Goal: Obtain resource: Download file/media

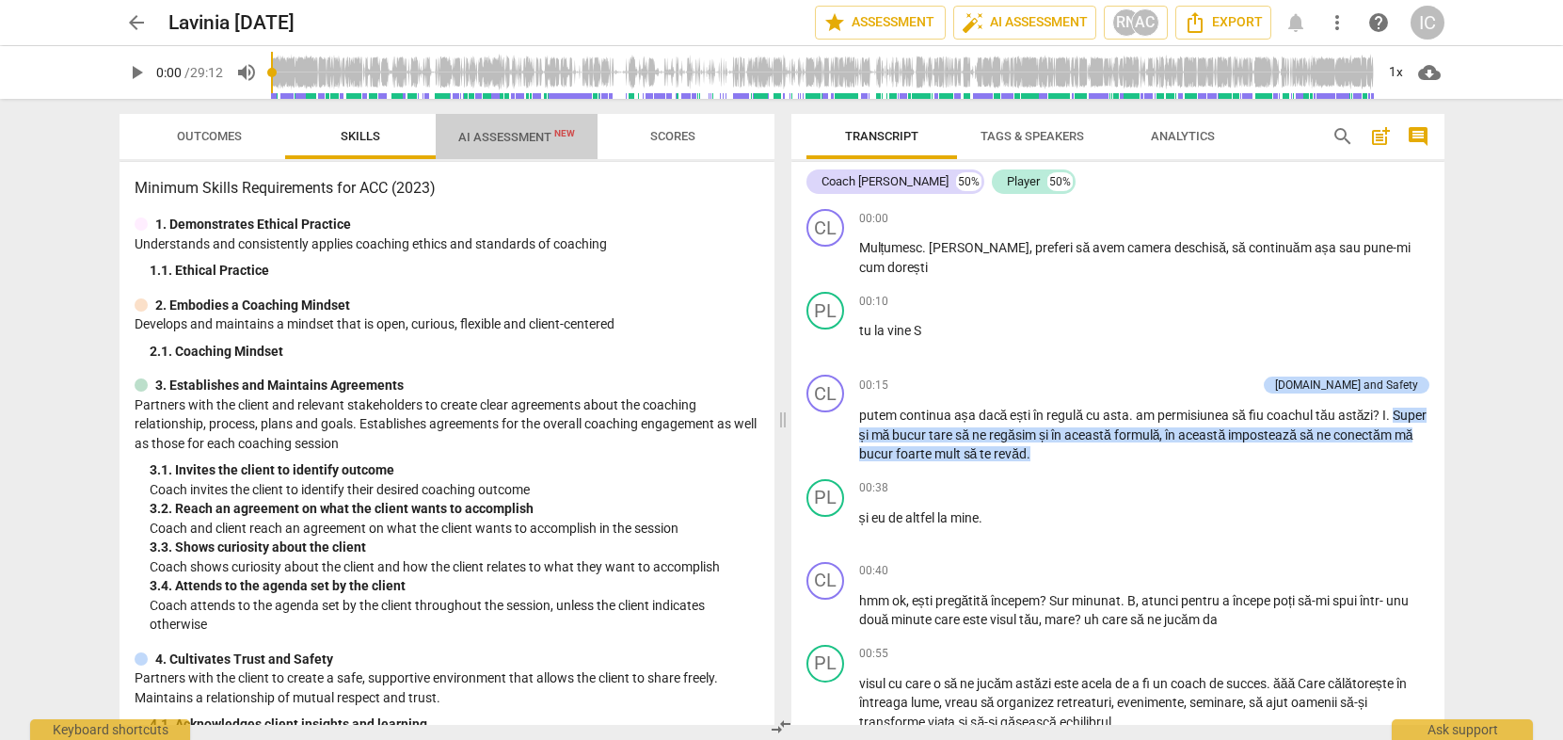
click at [514, 145] on span "AI Assessment New" at bounding box center [517, 136] width 162 height 28
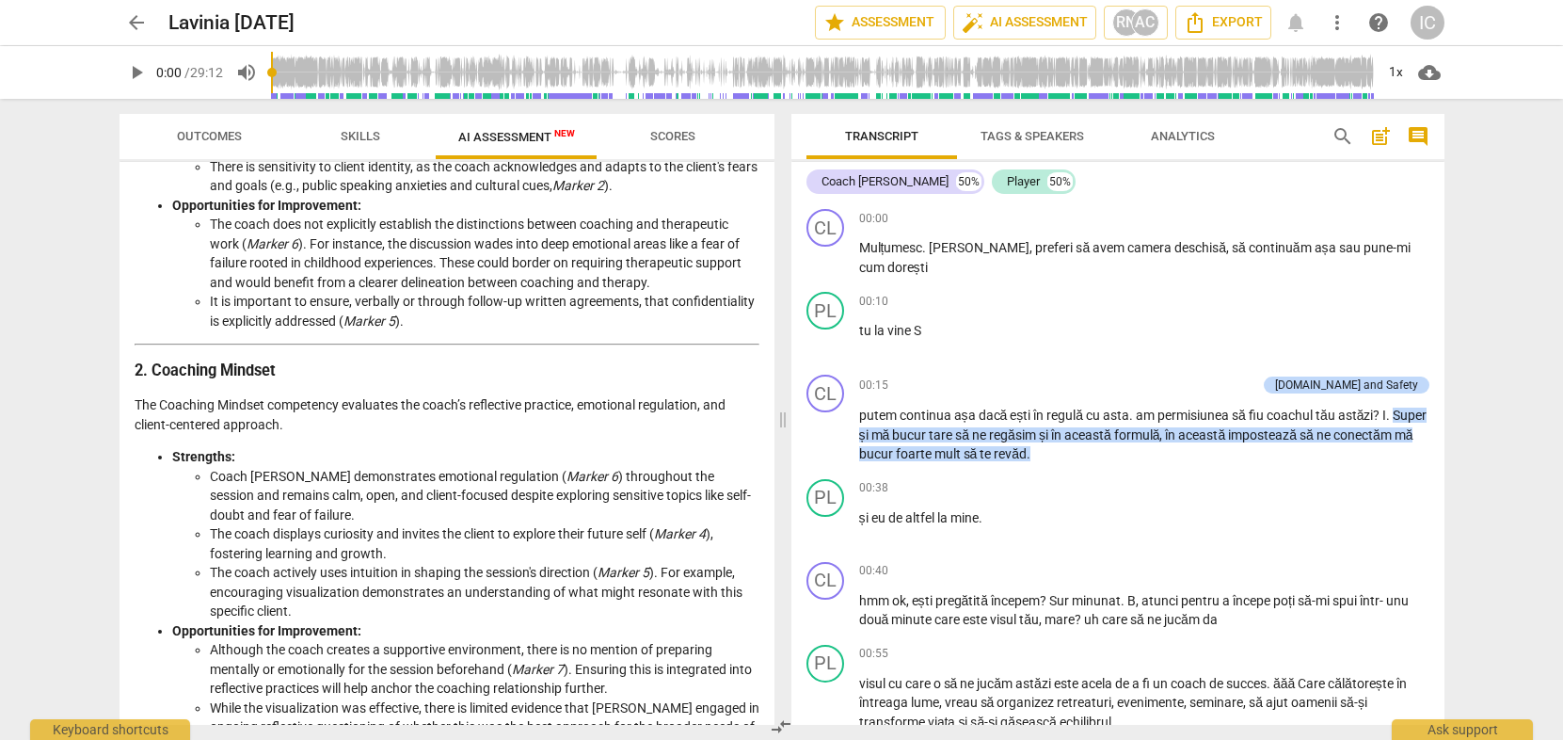
scroll to position [695, 0]
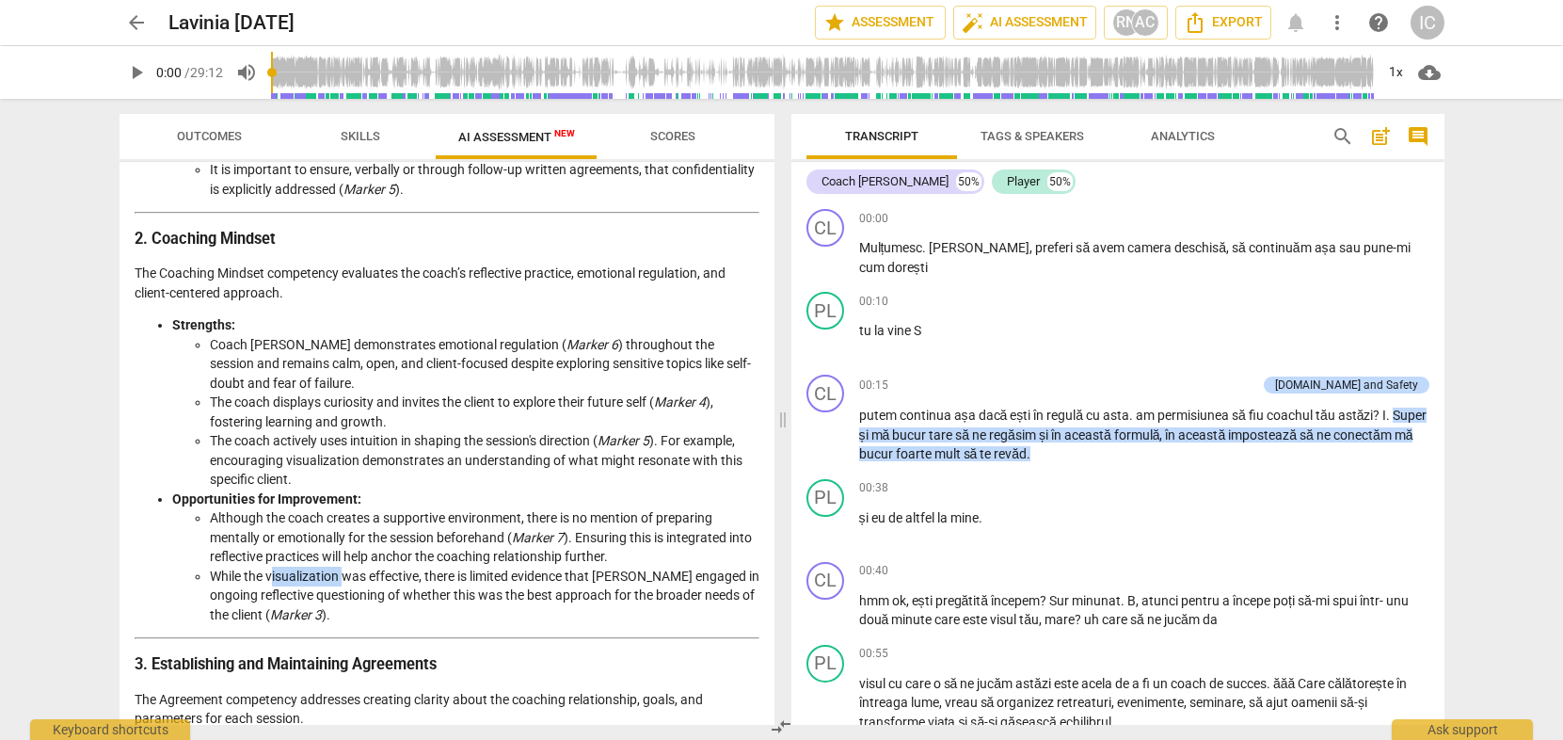
drag, startPoint x: 271, startPoint y: 581, endPoint x: 346, endPoint y: 577, distance: 75.4
click at [346, 577] on li "While the visualization was effective, there is limited evidence that [PERSON_N…" at bounding box center [485, 596] width 550 height 58
click at [423, 580] on li "While the visualization was effective, there is limited evidence that [PERSON_N…" at bounding box center [485, 596] width 550 height 58
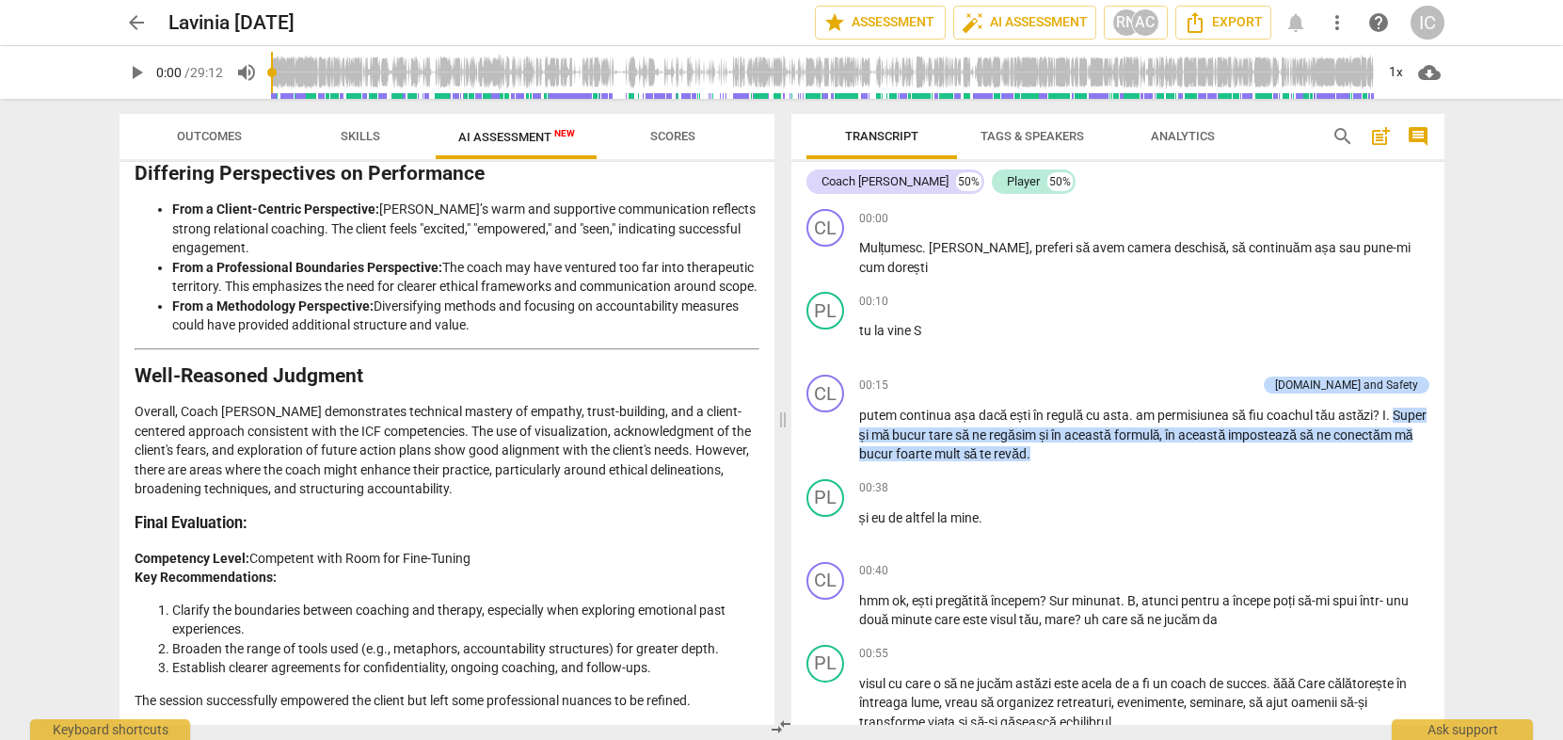
scroll to position [2945, 0]
drag, startPoint x: 283, startPoint y: 648, endPoint x: 509, endPoint y: 648, distance: 225.9
click at [468, 648] on li "Broaden the range of tools used (e.g., metaphors, accountability structures) fo…" at bounding box center [465, 649] width 587 height 20
click at [510, 648] on li "Broaden the range of tools used (e.g., metaphors, accountability structures) fo…" at bounding box center [465, 649] width 587 height 20
drag, startPoint x: 330, startPoint y: 669, endPoint x: 448, endPoint y: 672, distance: 117.7
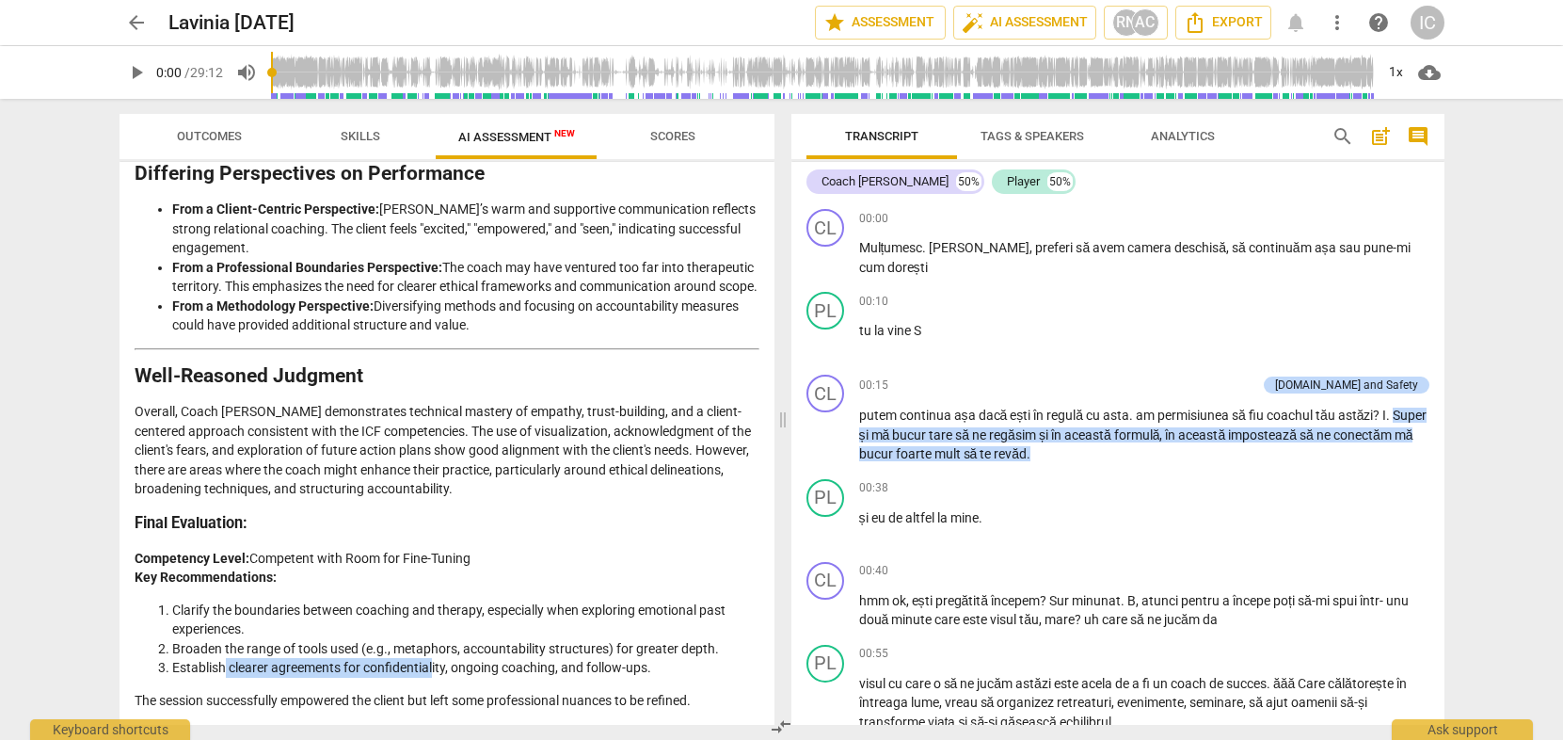
click at [442, 672] on li "Establish clearer agreements for confidentiality, ongoing coaching, and follow-…" at bounding box center [465, 668] width 587 height 20
click at [508, 676] on li "Establish clearer agreements for confidentiality, ongoing coaching, and follow-…" at bounding box center [465, 668] width 587 height 20
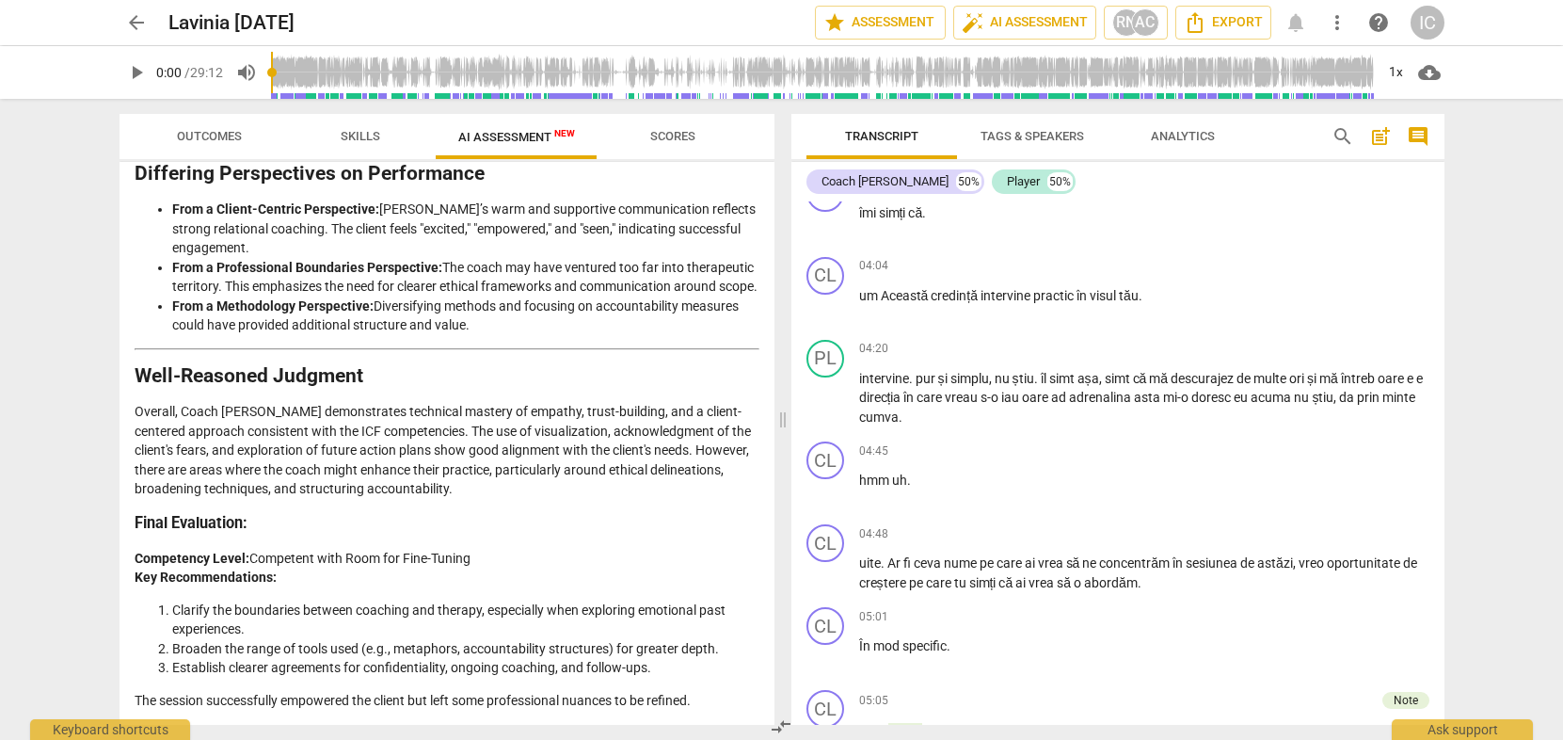
scroll to position [418, 0]
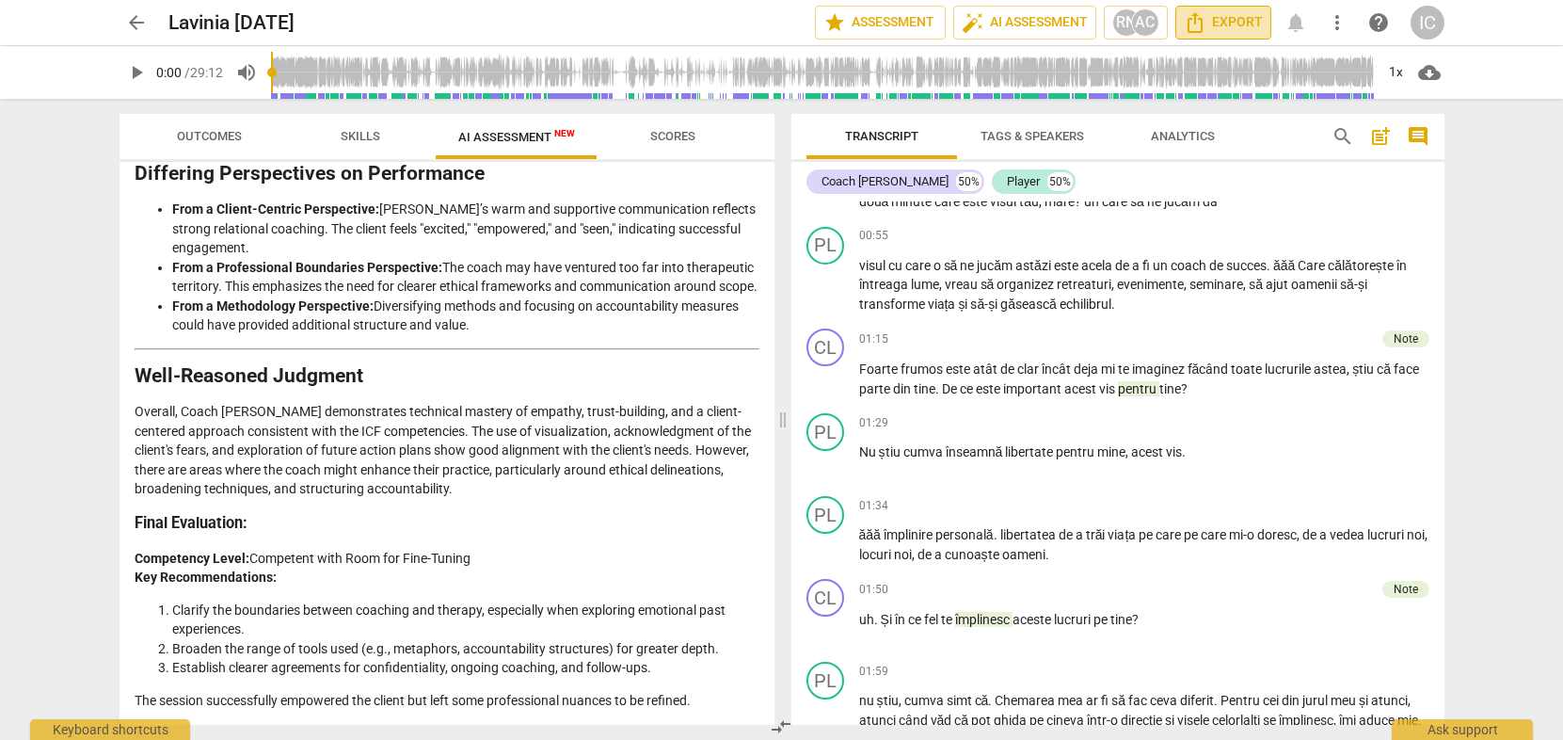
click at [1233, 30] on span "Export" at bounding box center [1223, 22] width 79 height 23
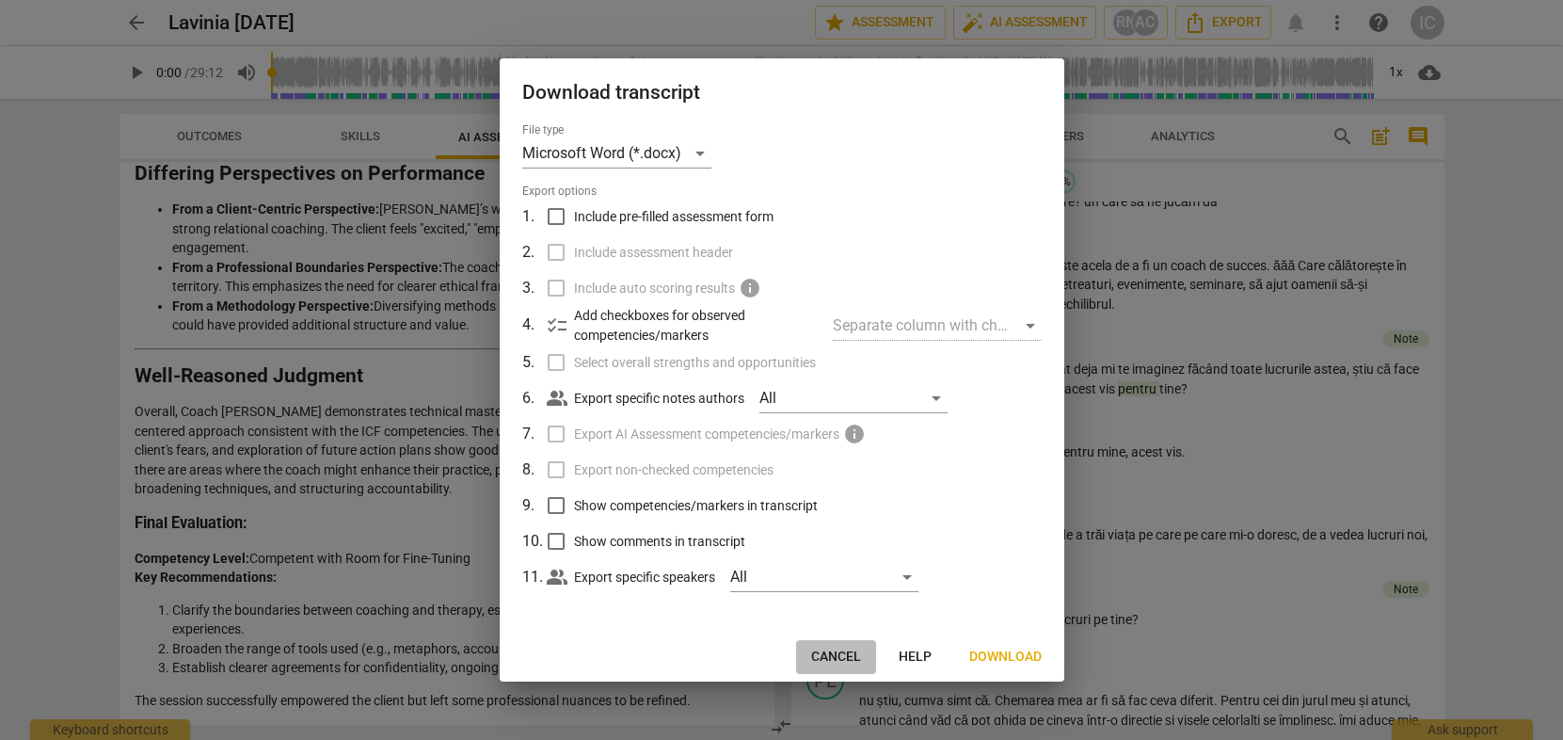
click at [842, 653] on span "Cancel" at bounding box center [836, 657] width 50 height 19
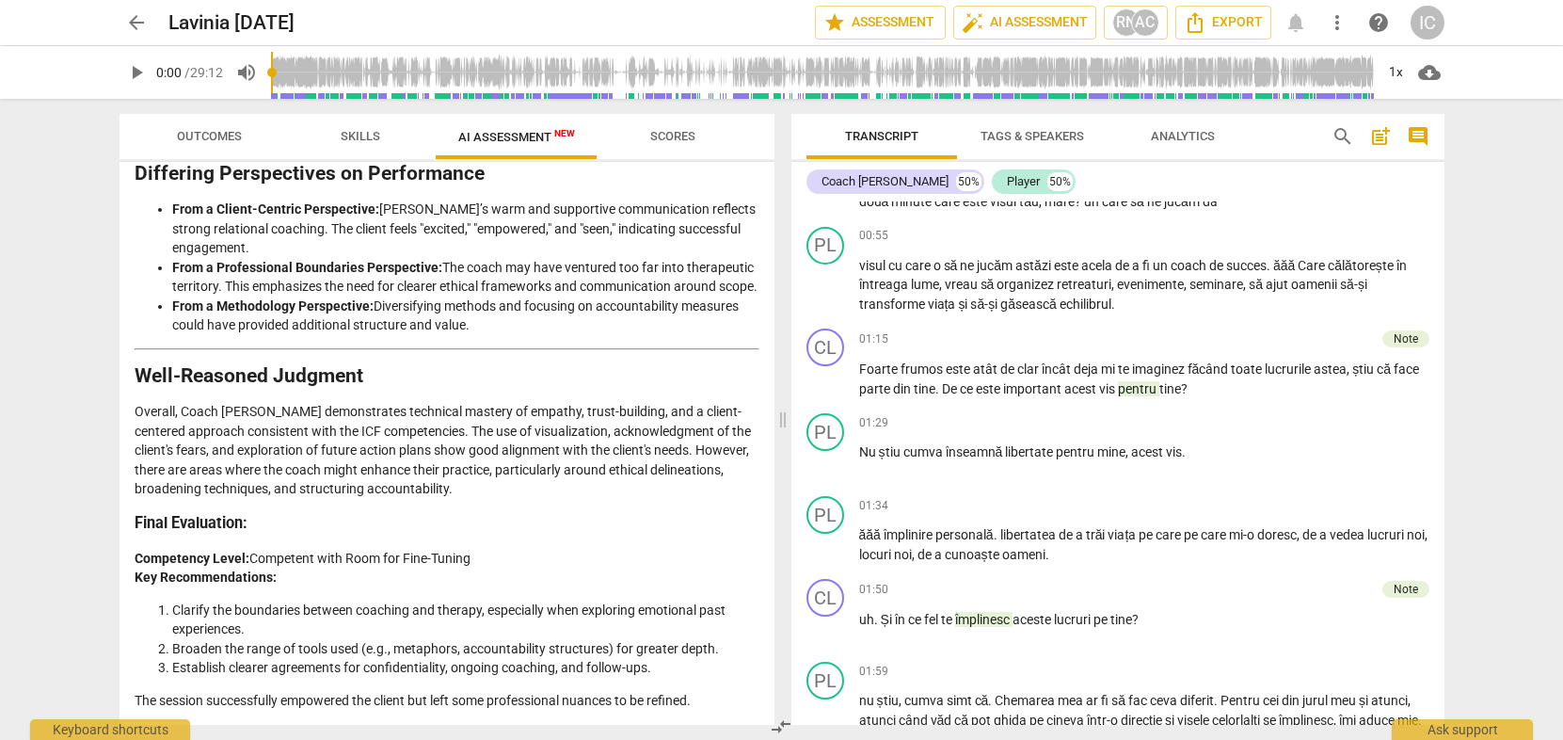
click at [1421, 136] on span "comment" at bounding box center [1418, 136] width 23 height 23
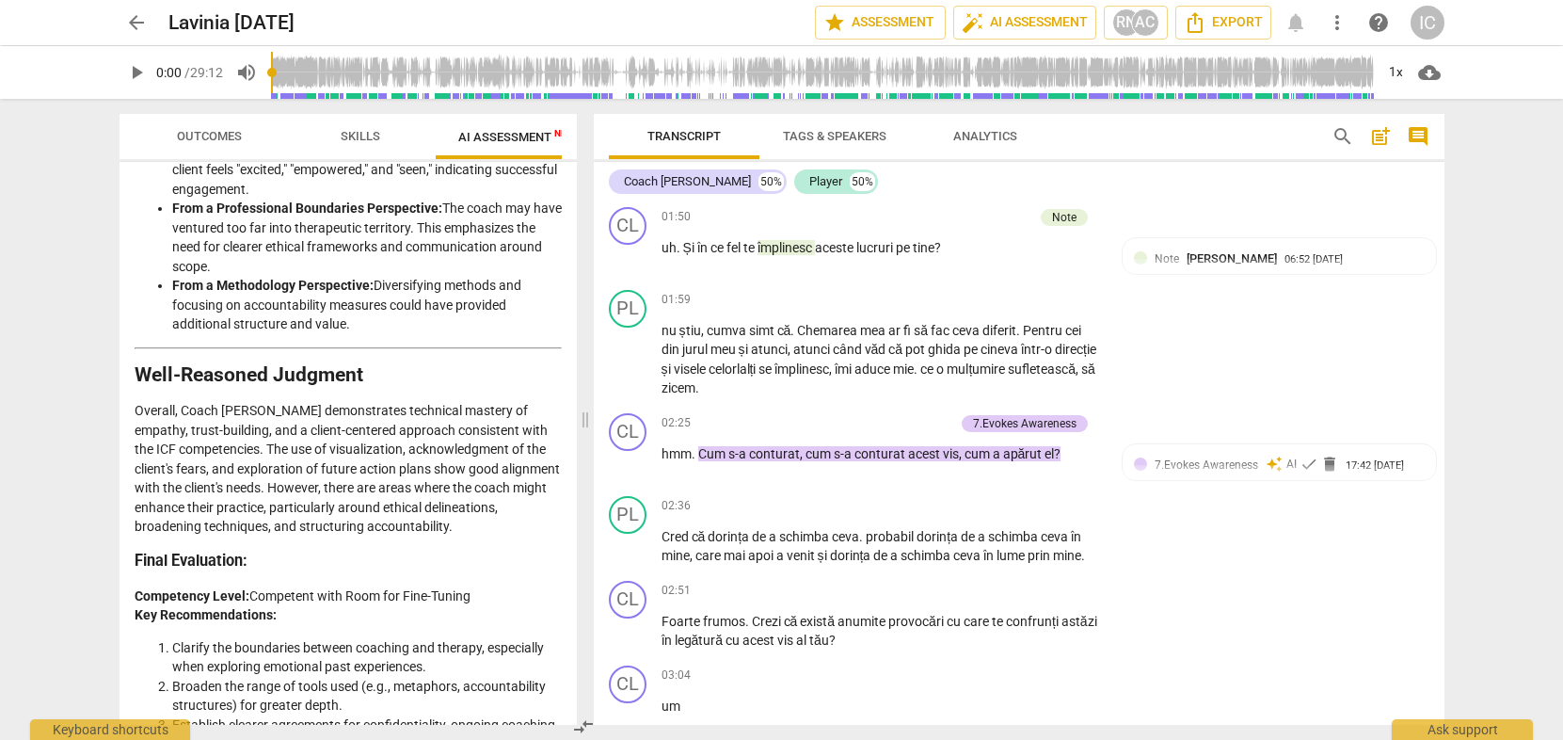
scroll to position [0, 0]
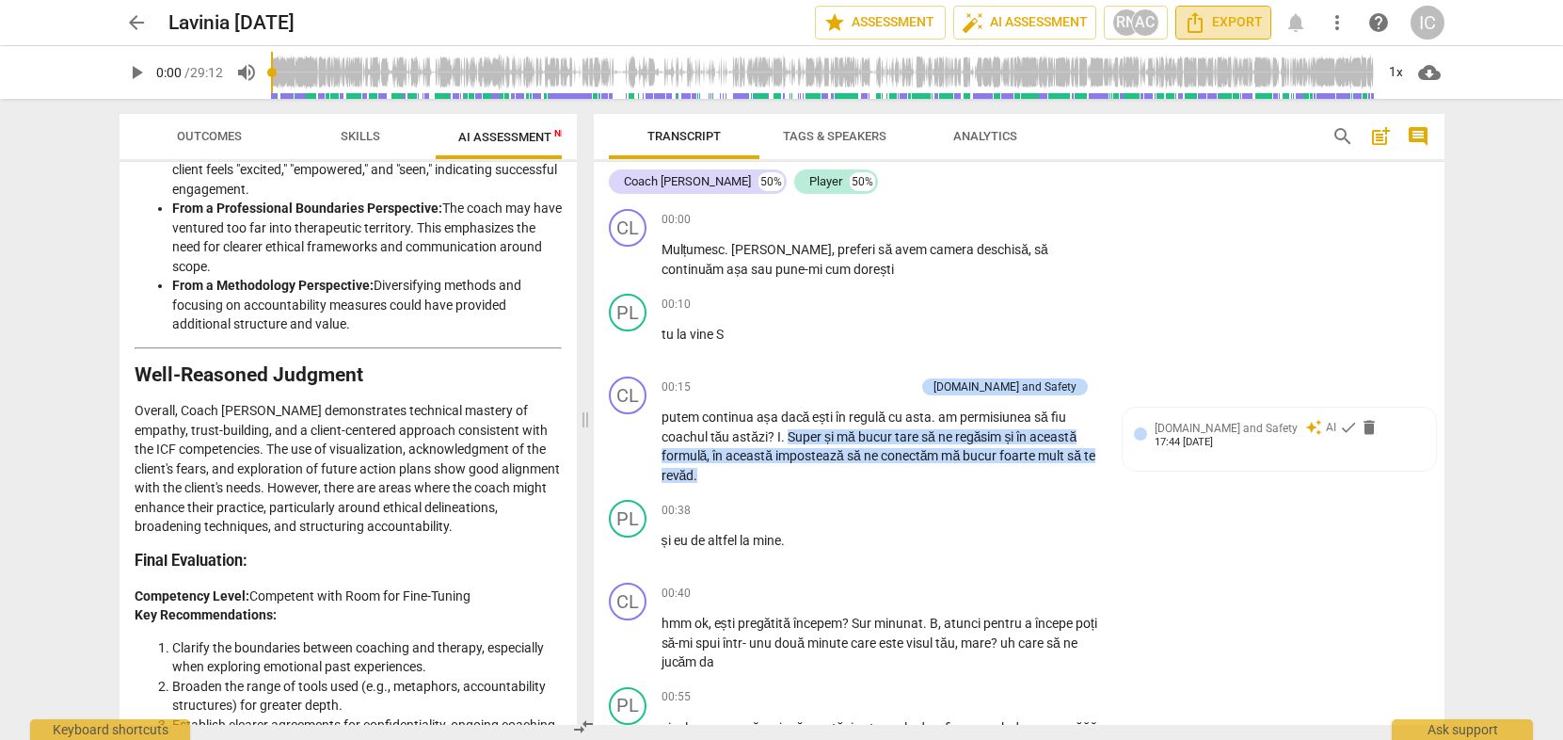
click at [1209, 32] on span "Export" at bounding box center [1223, 22] width 79 height 23
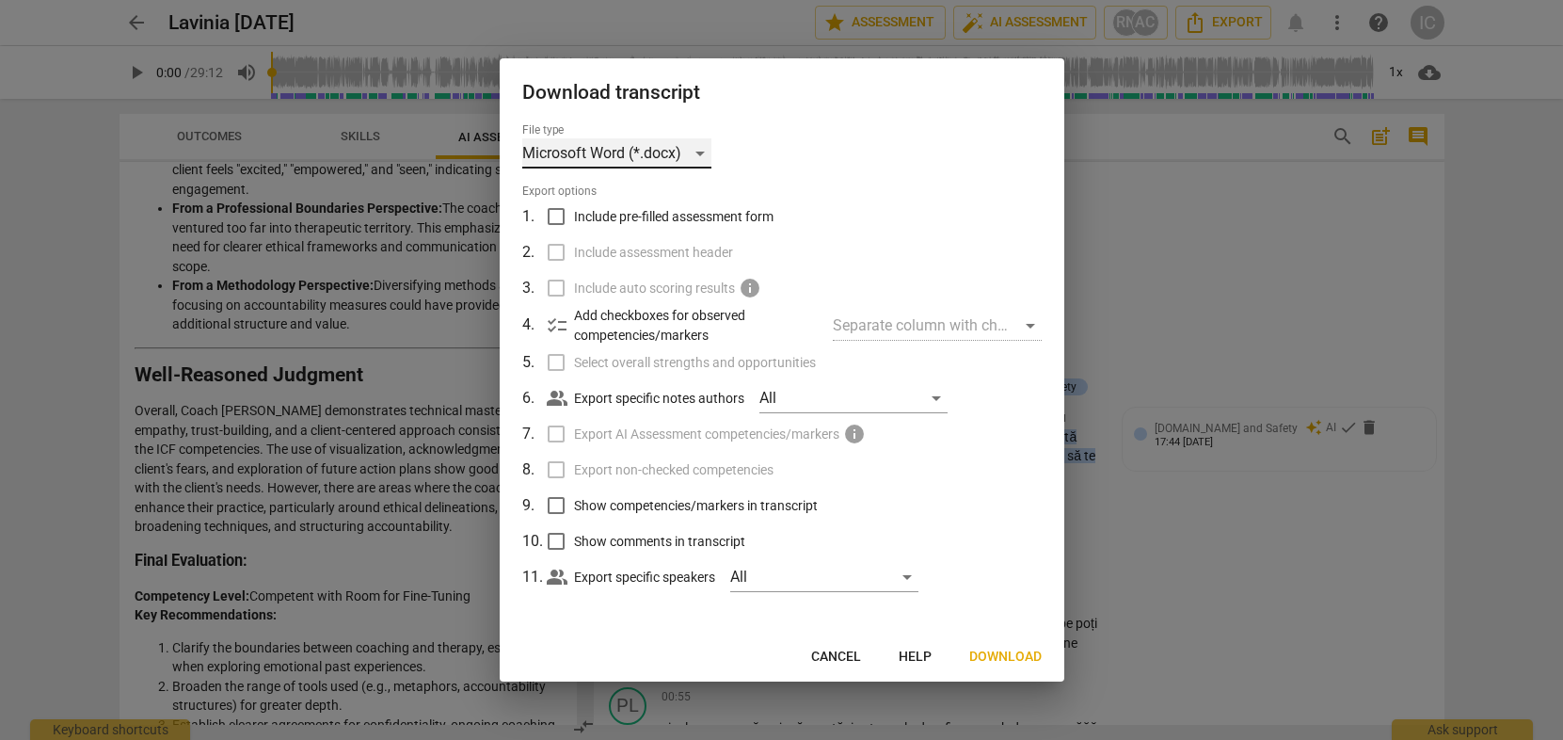
click at [684, 161] on div "Microsoft Word (*.docx)" at bounding box center [616, 153] width 189 height 30
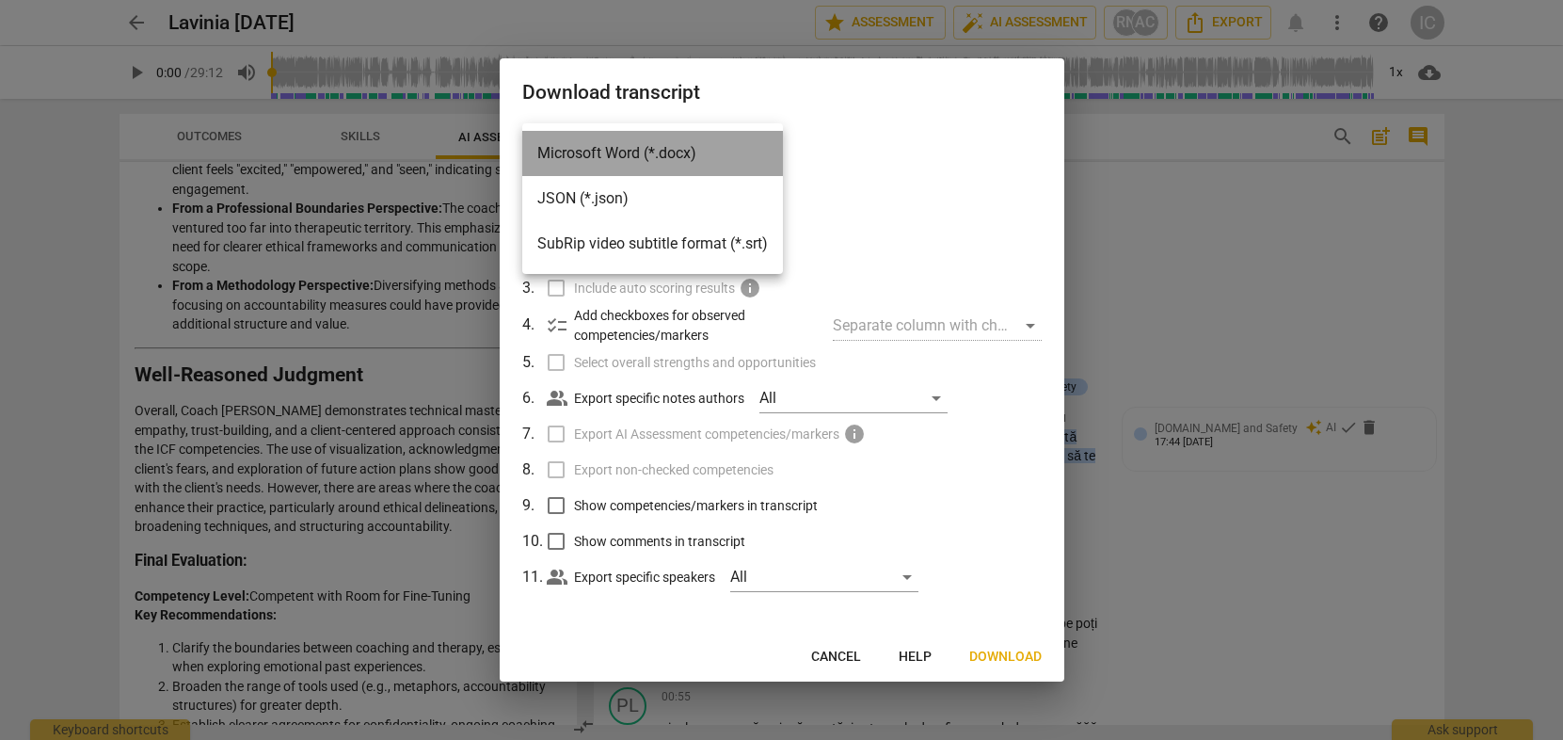
click at [684, 161] on li "Microsoft Word (*.docx)" at bounding box center [652, 153] width 261 height 45
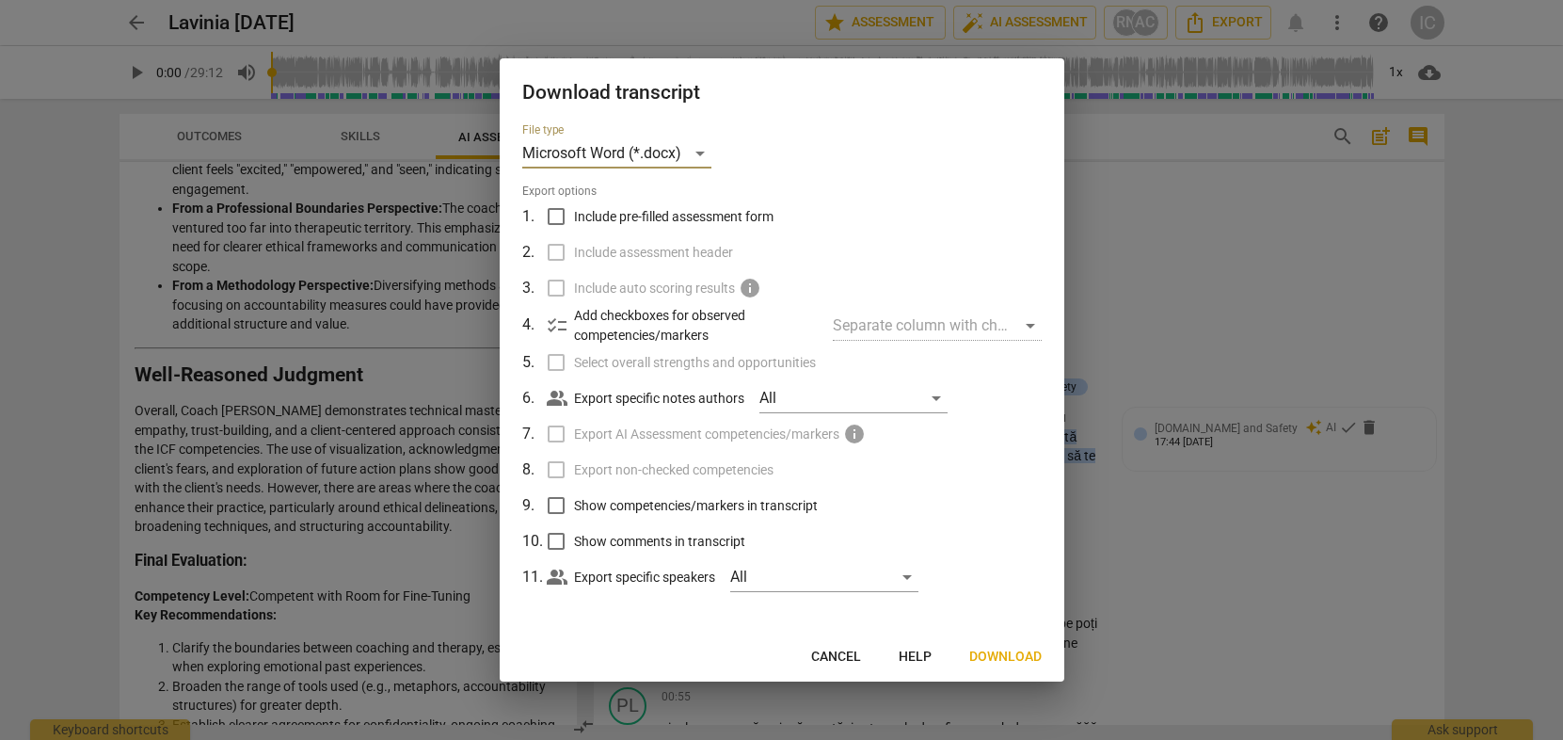
click at [1006, 658] on span "Download" at bounding box center [1005, 657] width 72 height 19
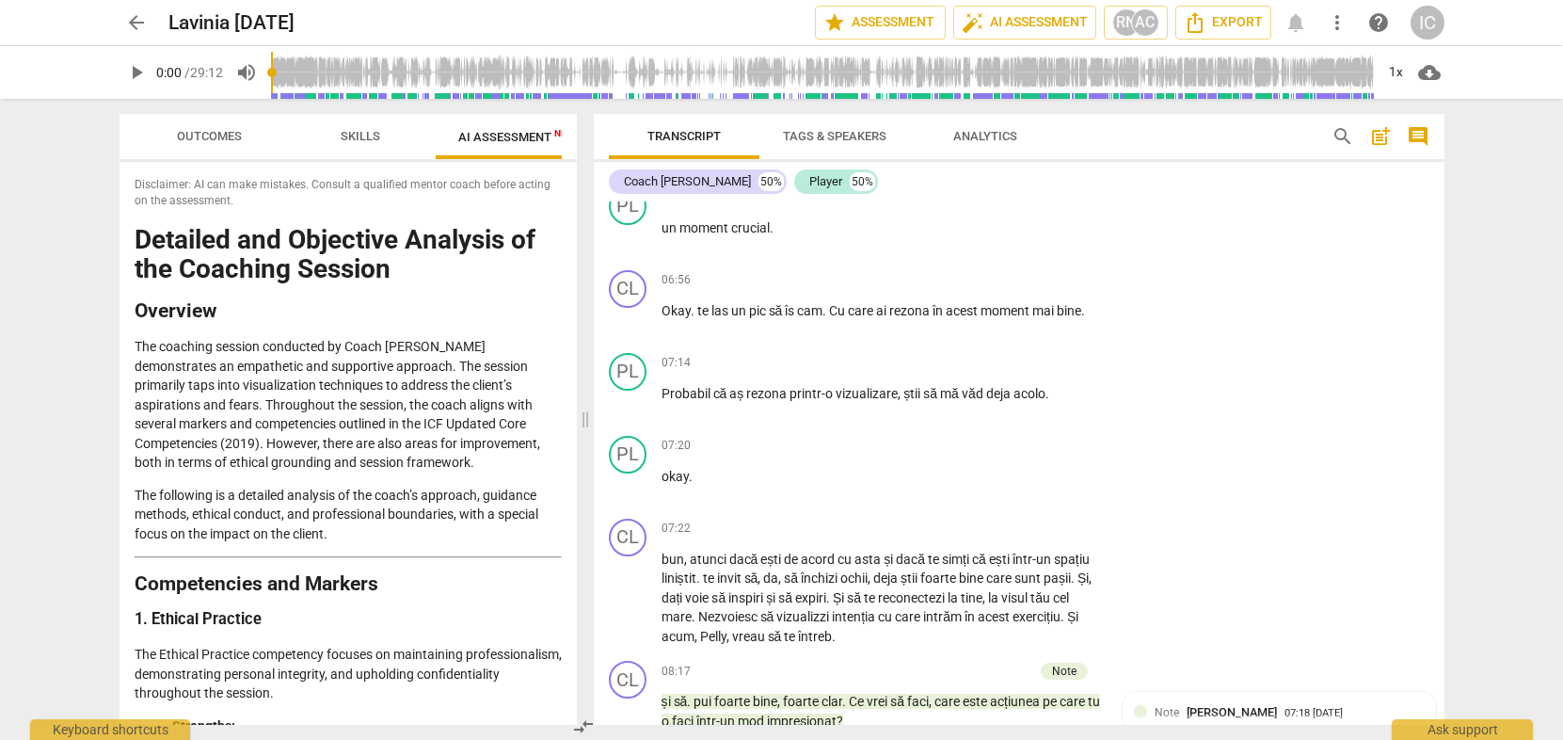
click at [1382, 137] on span "post_add" at bounding box center [1380, 136] width 23 height 23
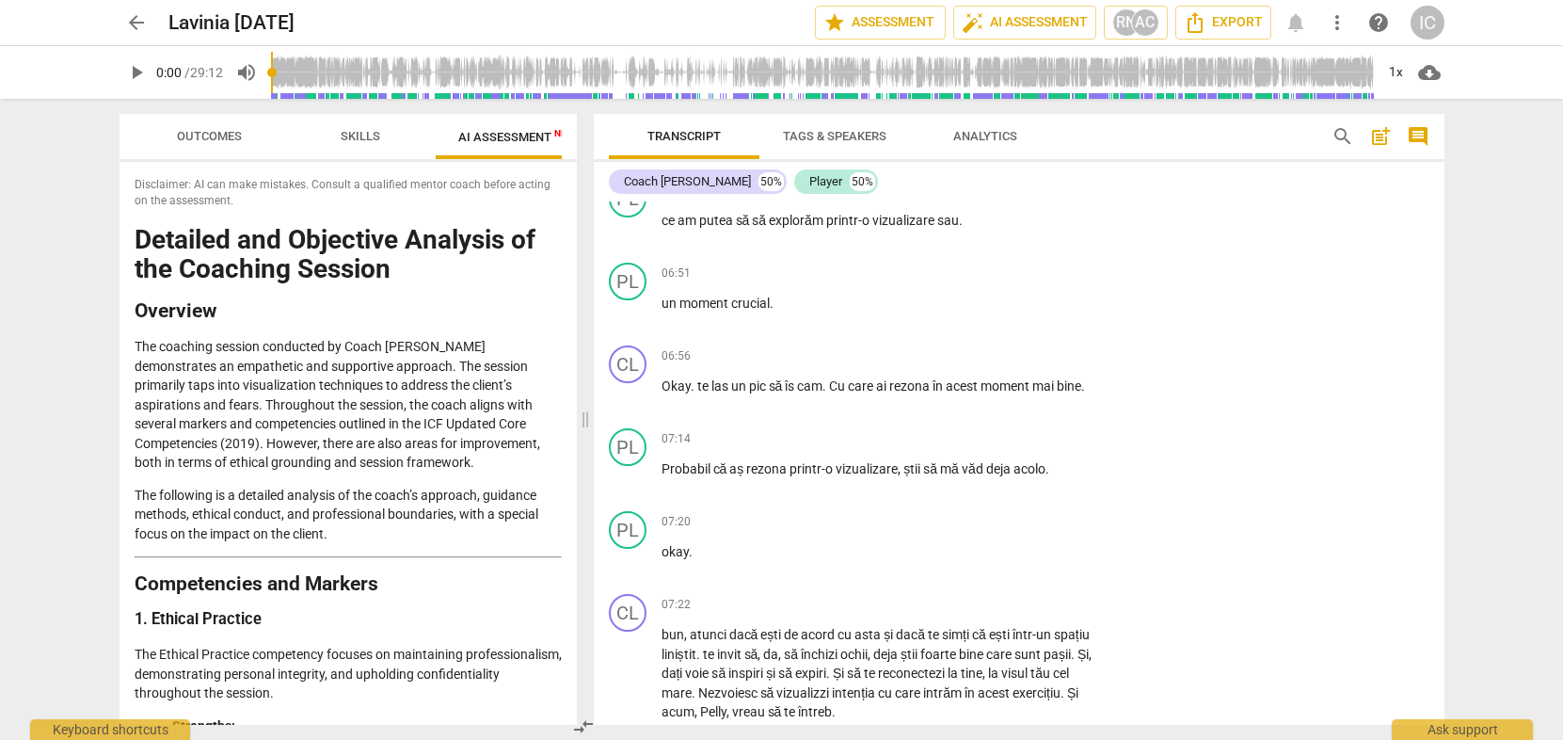
scroll to position [42, 0]
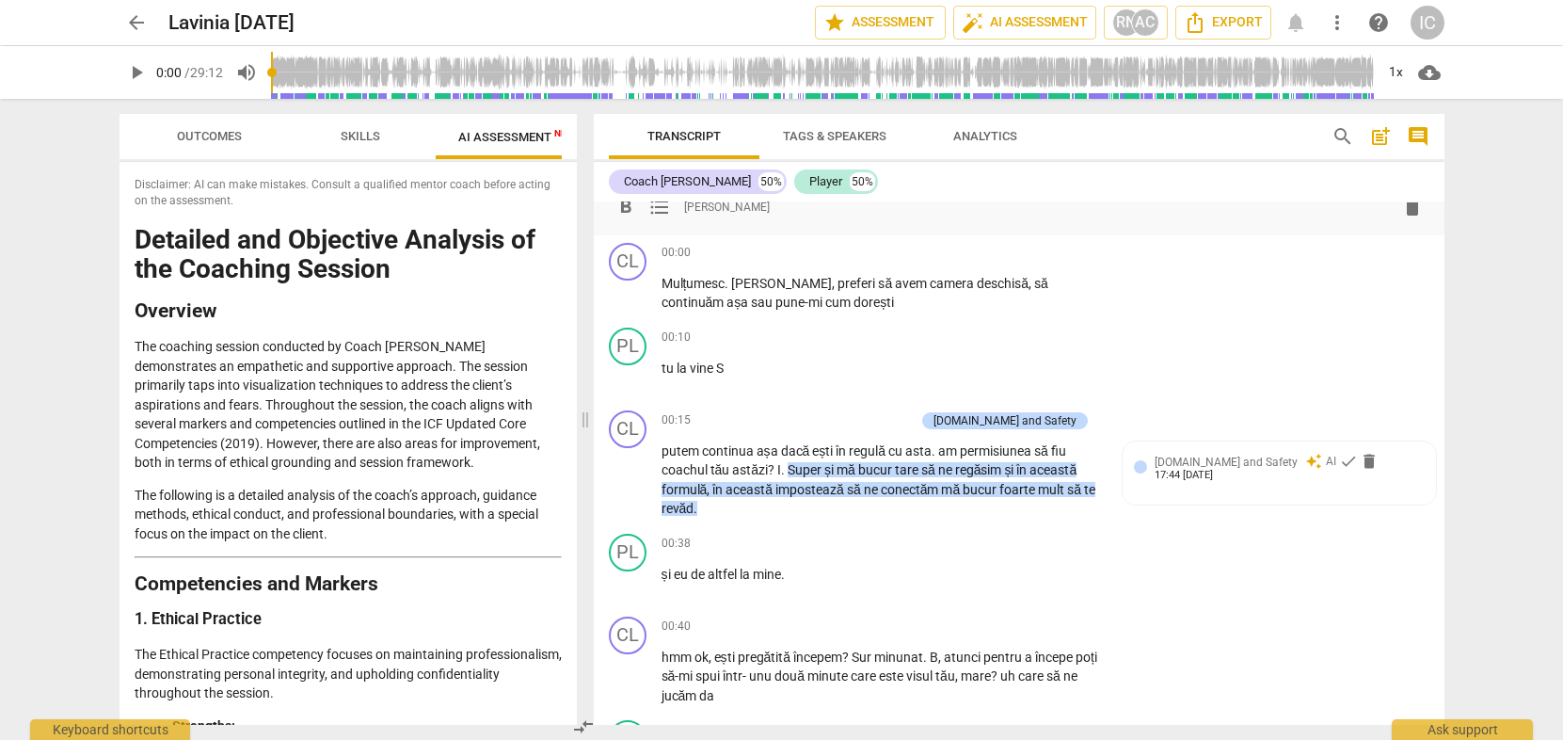
click at [1432, 125] on span "comment" at bounding box center [1418, 136] width 30 height 23
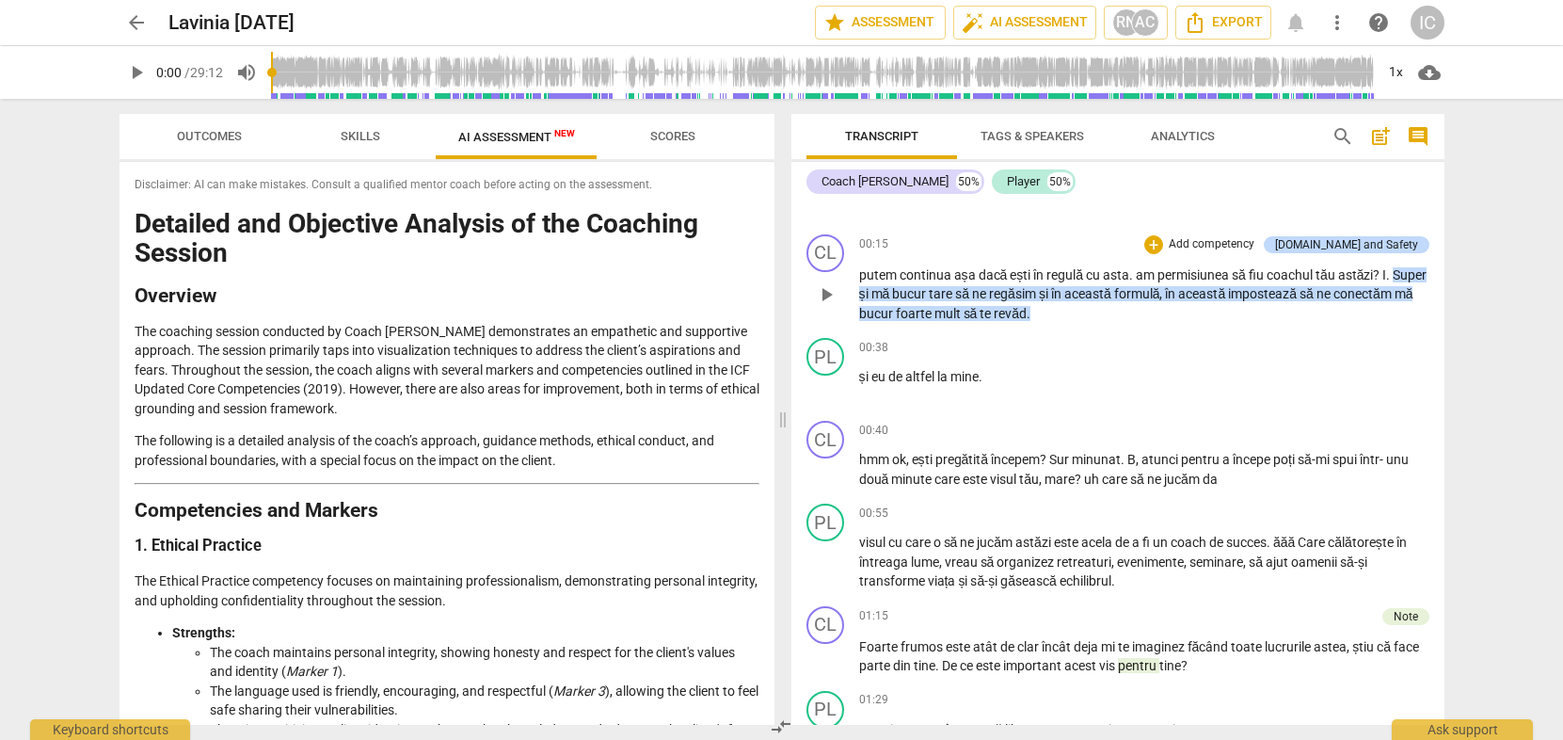
scroll to position [398, 0]
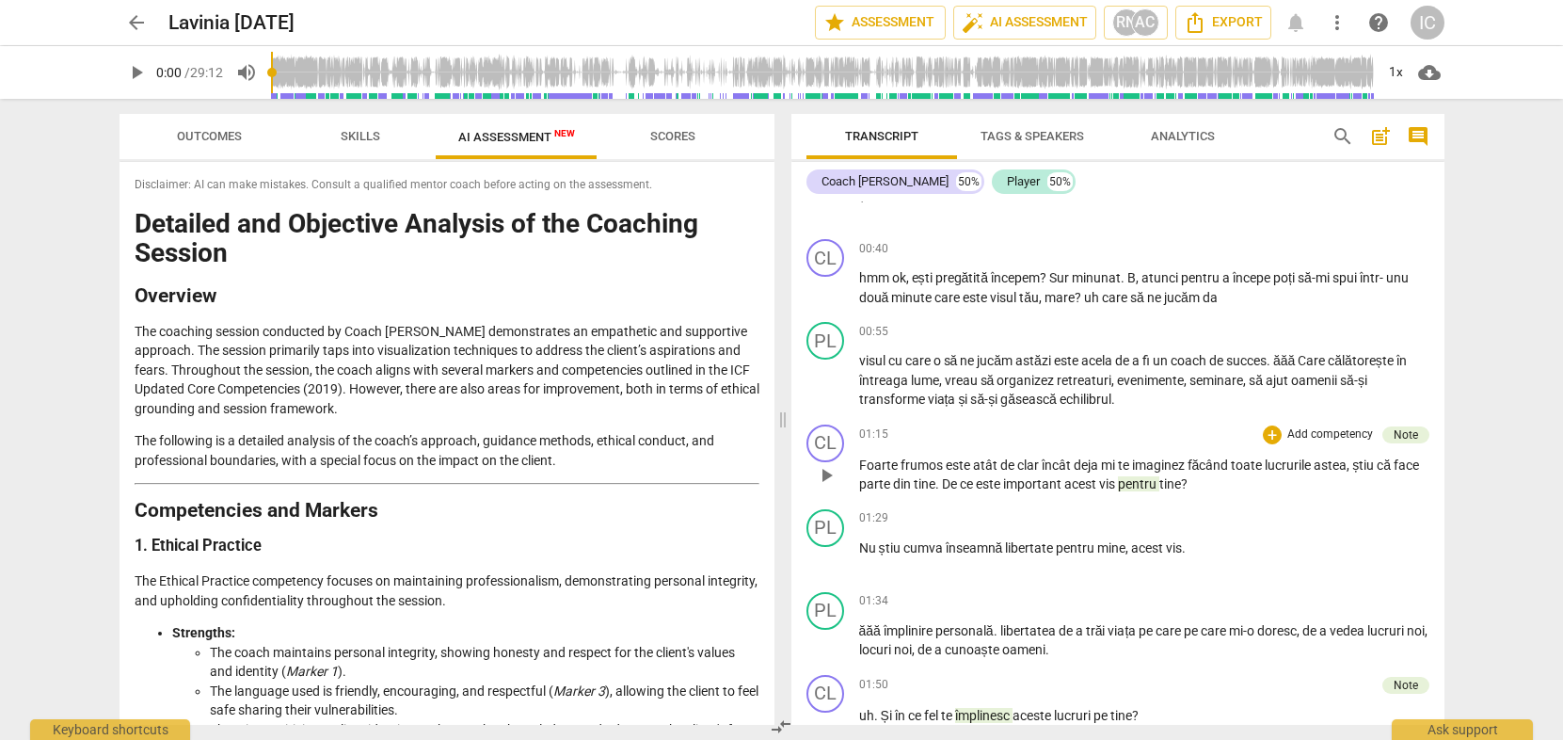
click at [1157, 488] on span "pentru" at bounding box center [1138, 483] width 41 height 15
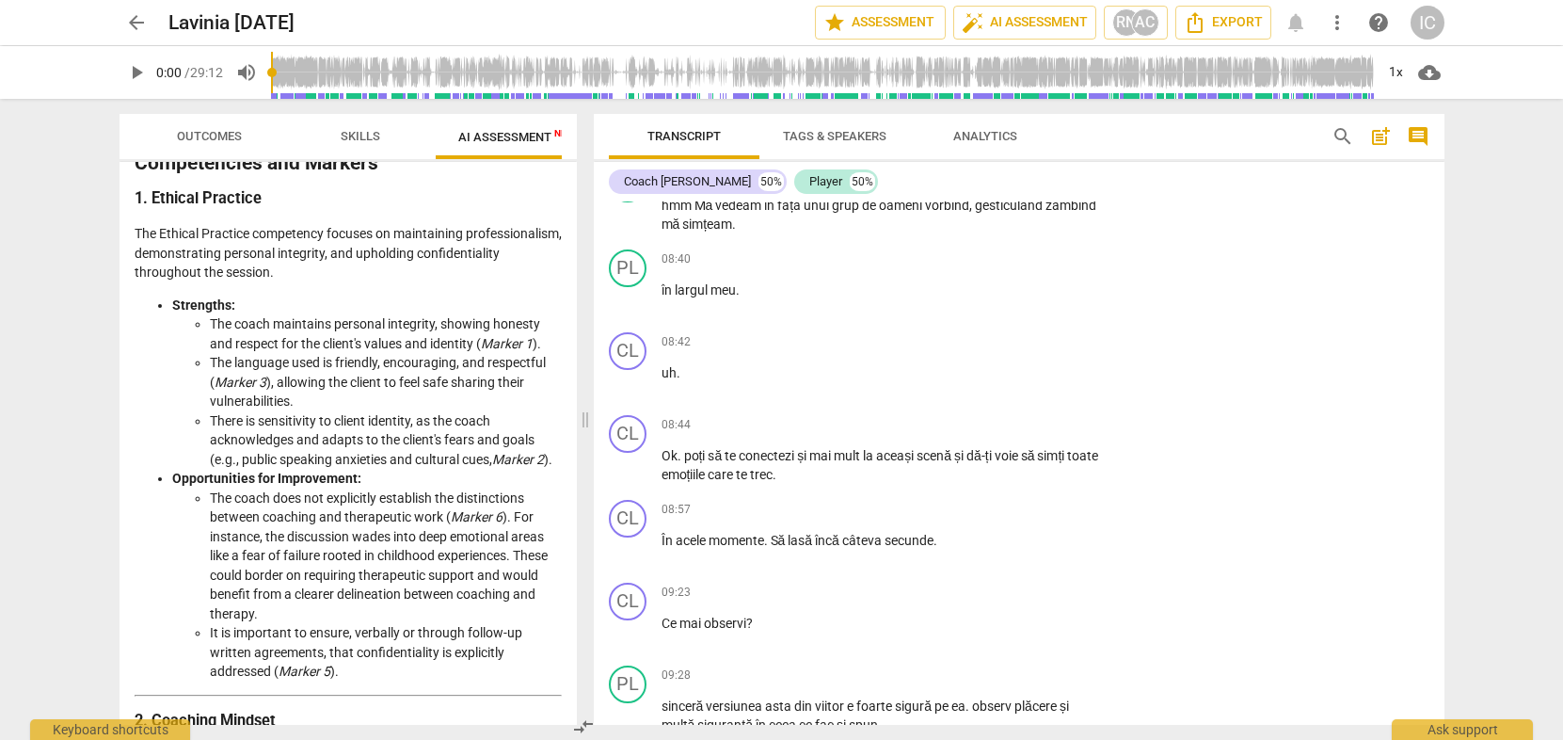
scroll to position [424, 0]
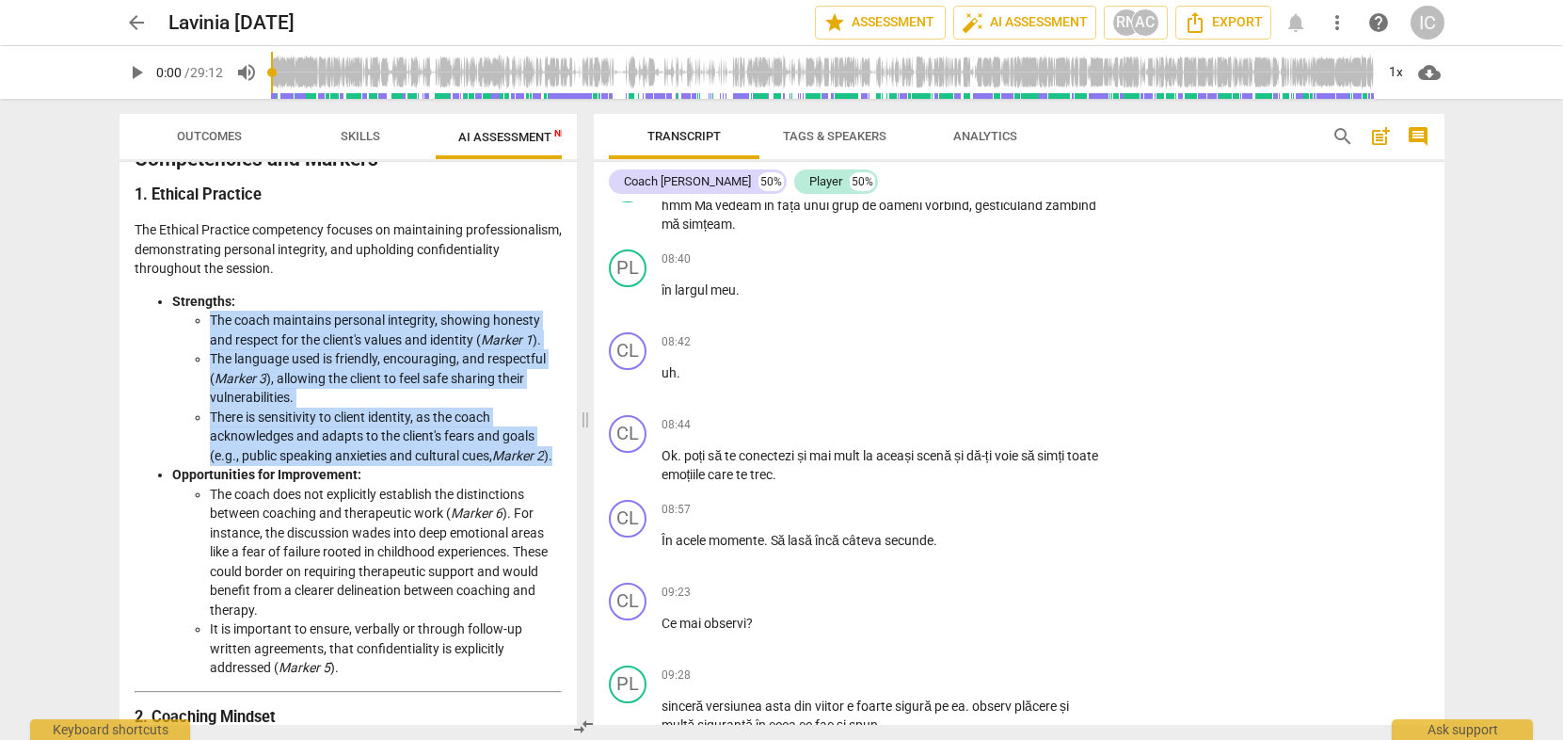
drag, startPoint x: 212, startPoint y: 319, endPoint x: 525, endPoint y: 466, distance: 346.1
click at [525, 465] on ul "The coach maintains personal integrity, showing honesty and respect for the cli…" at bounding box center [367, 388] width 390 height 154
copy ul "The coach maintains personal integrity, showing honesty and respect for the cli…"
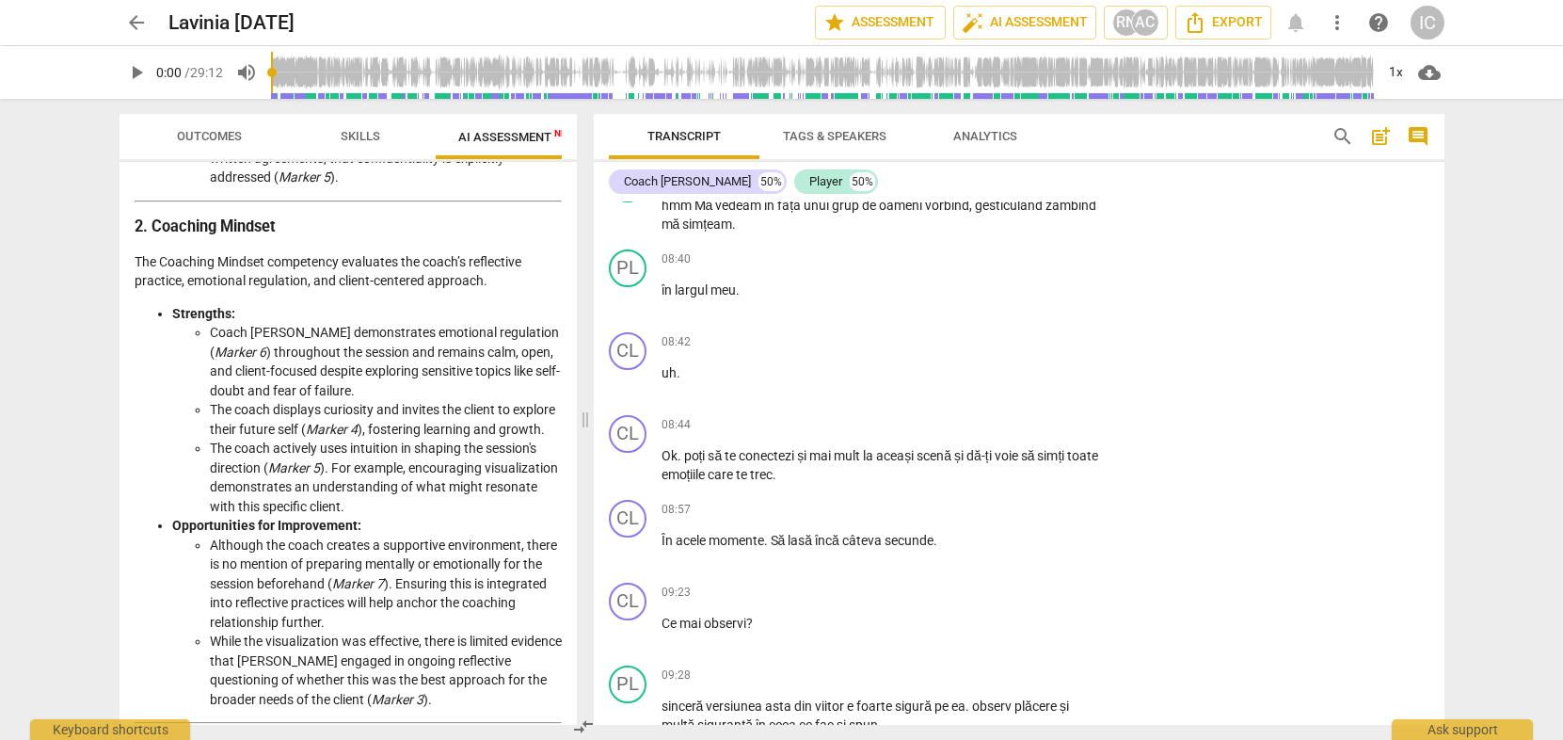
scroll to position [988, 0]
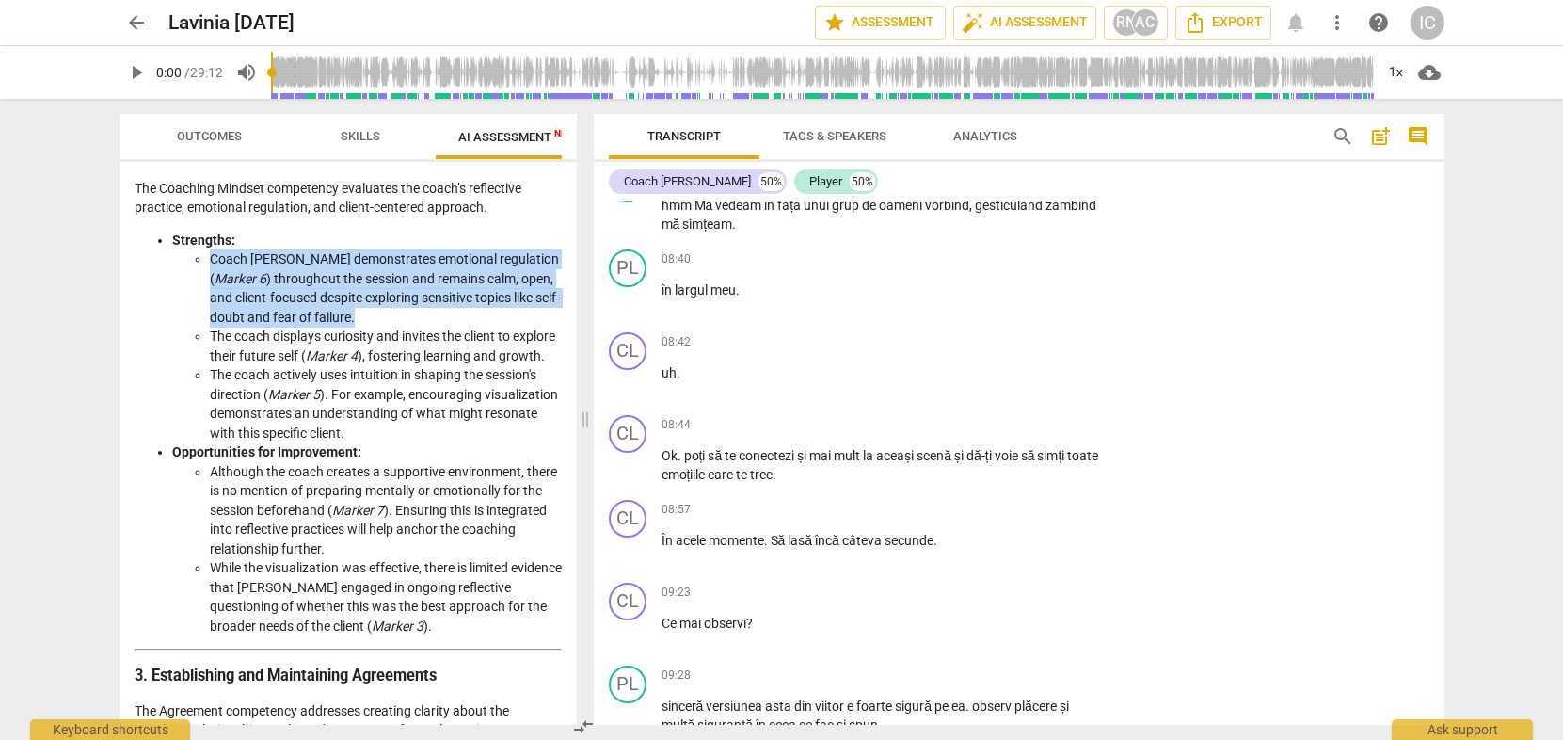
drag, startPoint x: 211, startPoint y: 278, endPoint x: 372, endPoint y: 328, distance: 168.5
click at [372, 327] on li "Coach [PERSON_NAME] demonstrates emotional regulation ( Marker 6 ) throughout t…" at bounding box center [386, 287] width 352 height 77
copy li "Coach [PERSON_NAME] demonstrates emotional regulation ( Marker 6 ) throughout t…"
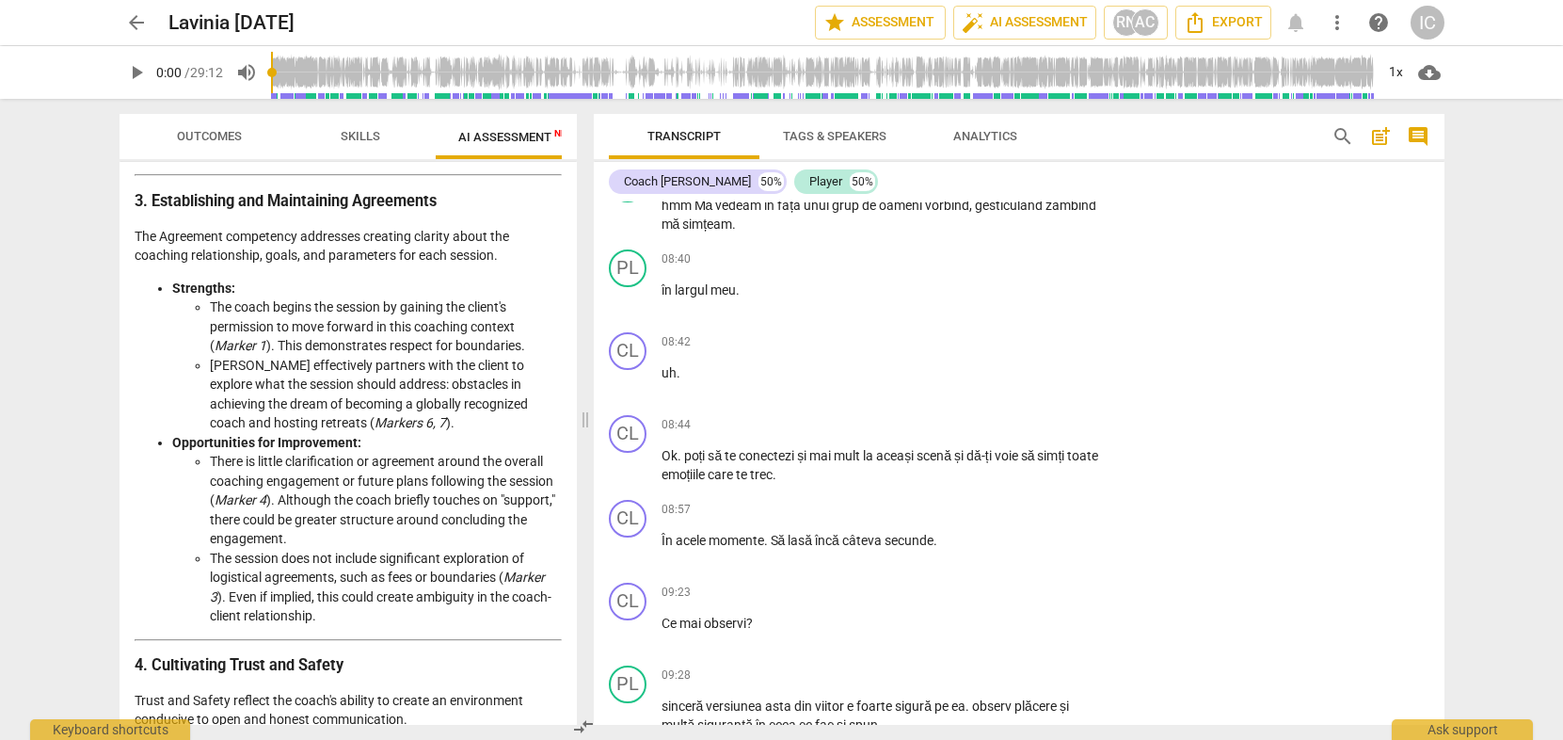
scroll to position [1465, 0]
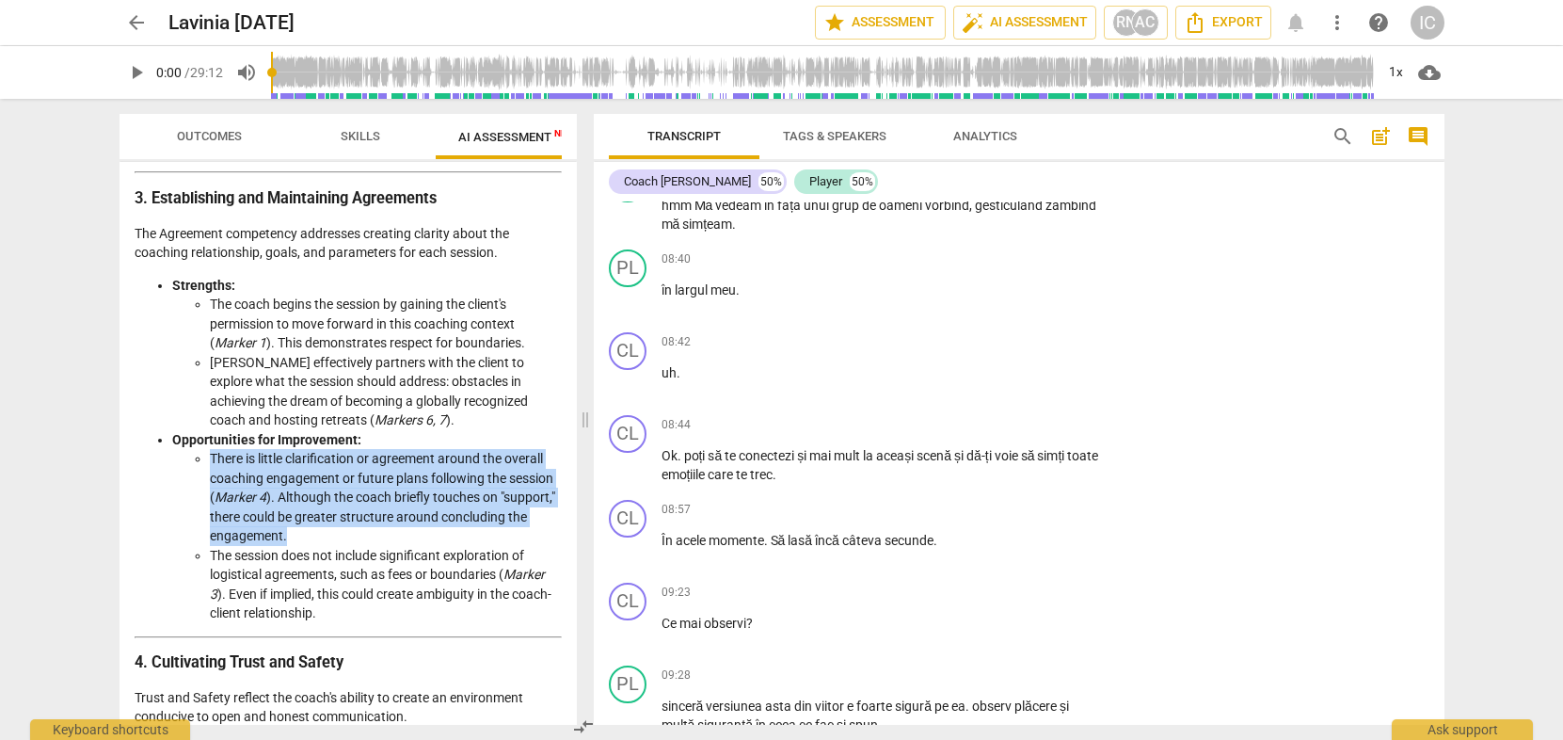
drag, startPoint x: 210, startPoint y: 498, endPoint x: 420, endPoint y: 572, distance: 222.7
click at [420, 546] on li "There is little clarification or agreement around the overall coaching engageme…" at bounding box center [386, 497] width 352 height 97
copy li "There is little clarification or agreement around the overall coaching engageme…"
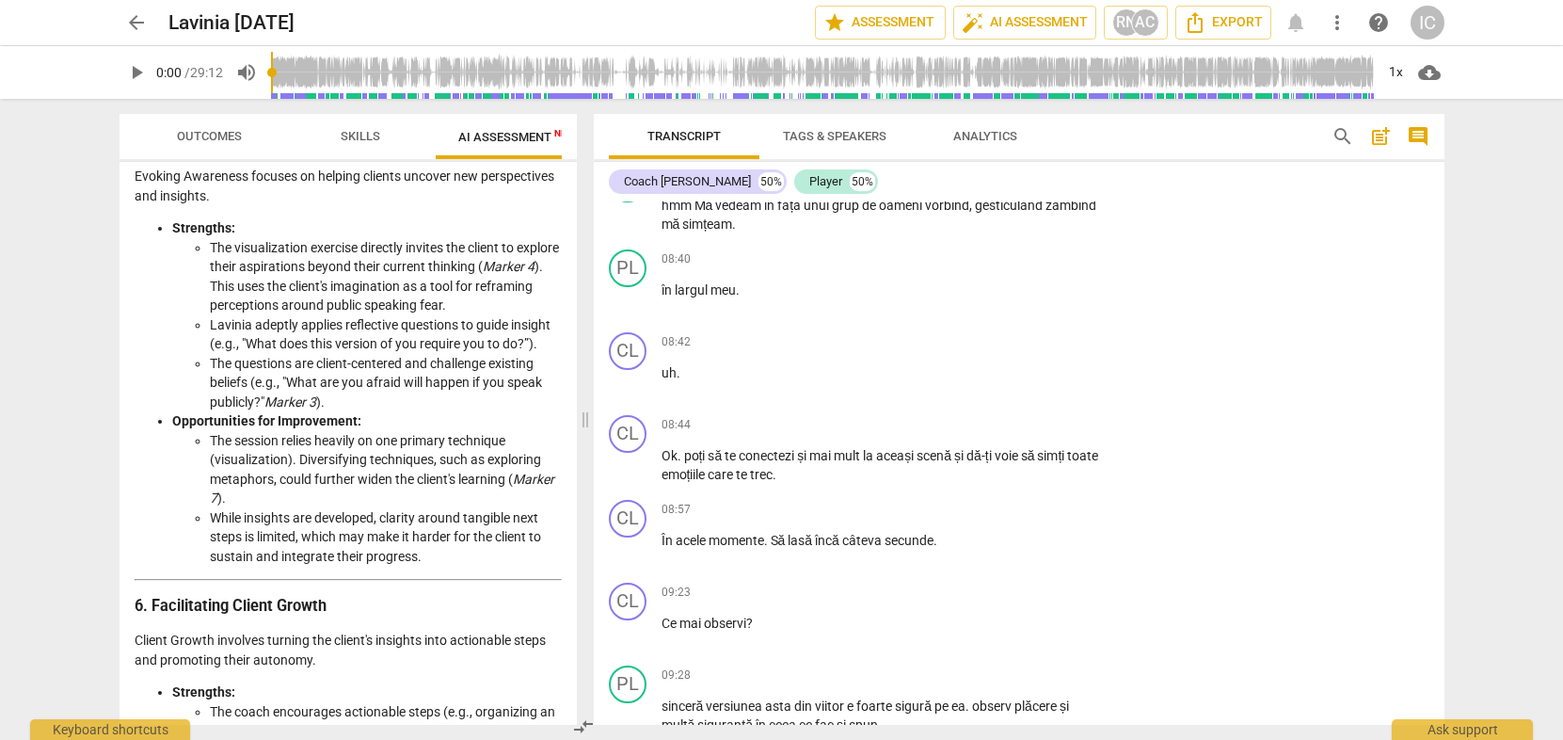
scroll to position [2413, 0]
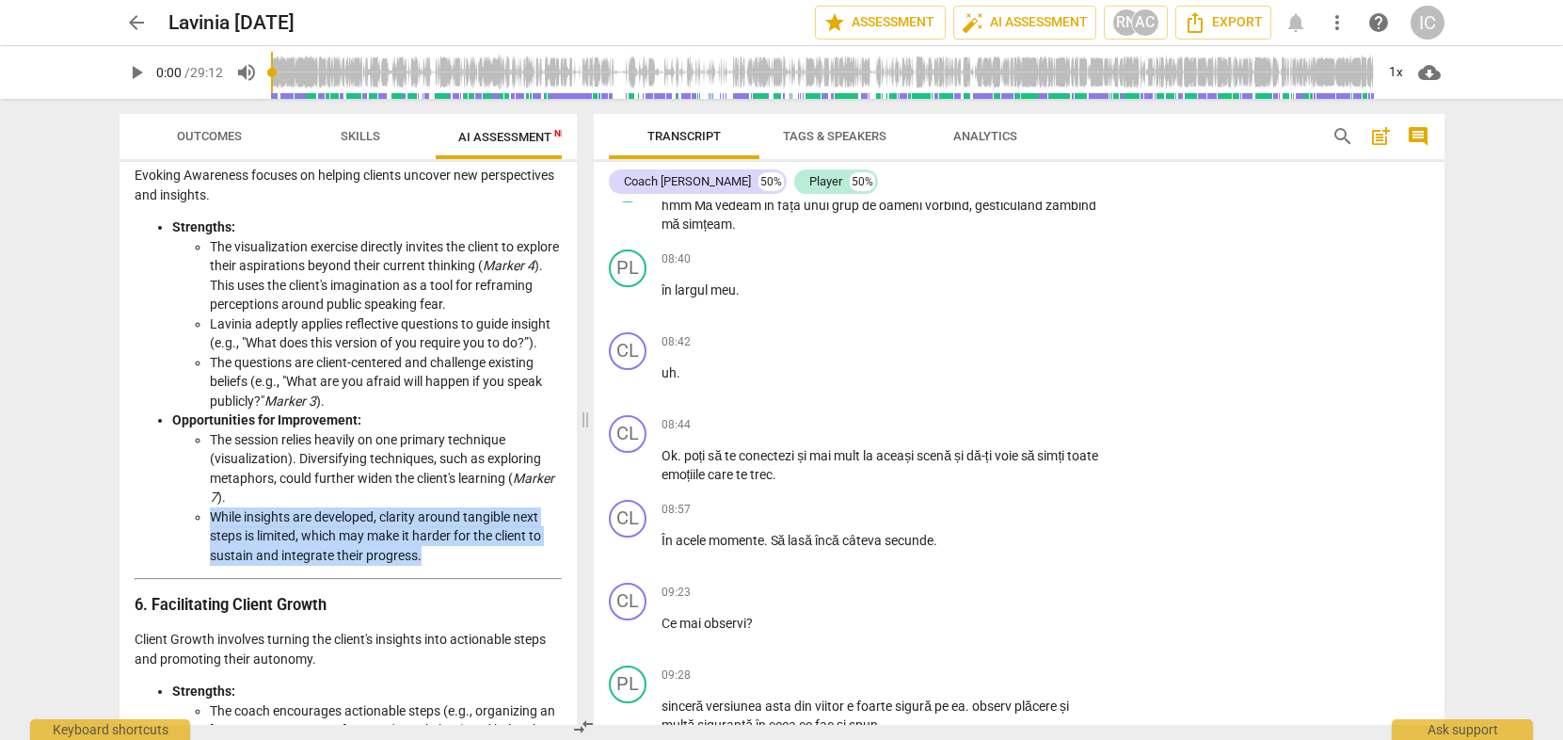
drag, startPoint x: 210, startPoint y: 554, endPoint x: 439, endPoint y: 602, distance: 233.7
click at [439, 566] on li "While insights are developed, clarity around tangible next steps is limited, wh…" at bounding box center [386, 536] width 352 height 58
copy li "While insights are developed, clarity around tangible next steps is limited, wh…"
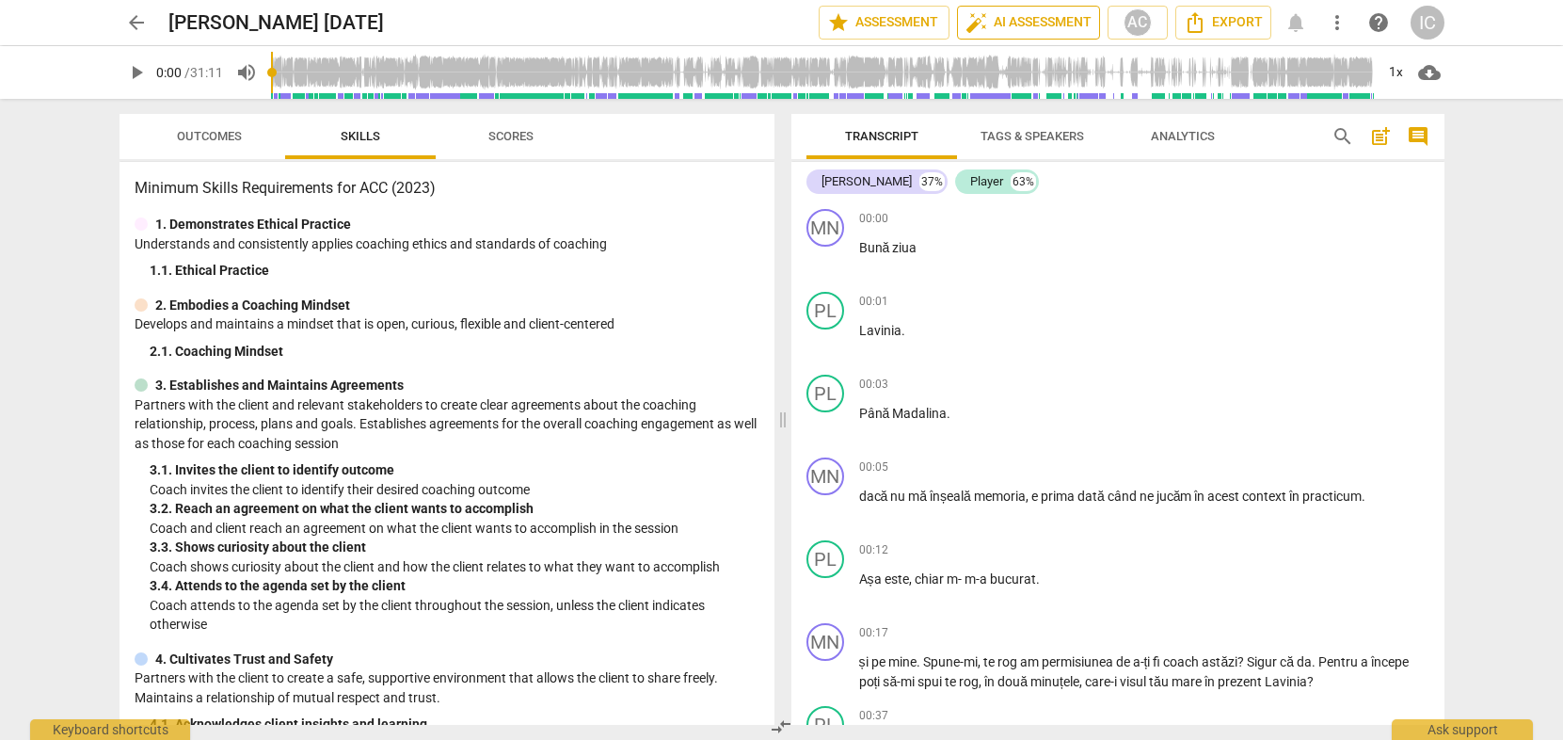
click at [1000, 21] on span "auto_fix_high AI Assessment" at bounding box center [1029, 22] width 126 height 23
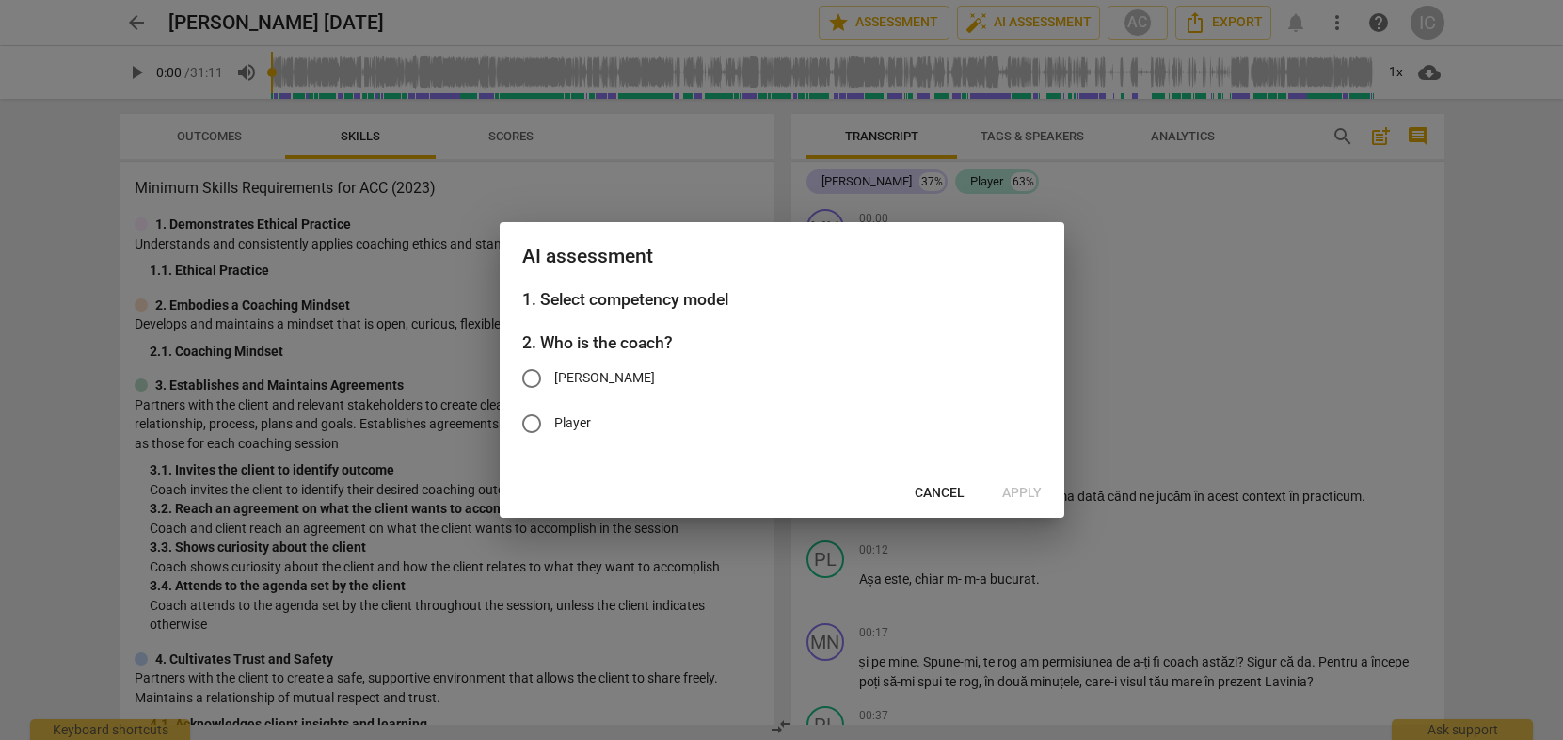
click at [551, 382] on input "Madalina Nistor" at bounding box center [531, 378] width 45 height 45
radio input "true"
click at [1033, 492] on span "Apply" at bounding box center [1022, 493] width 40 height 19
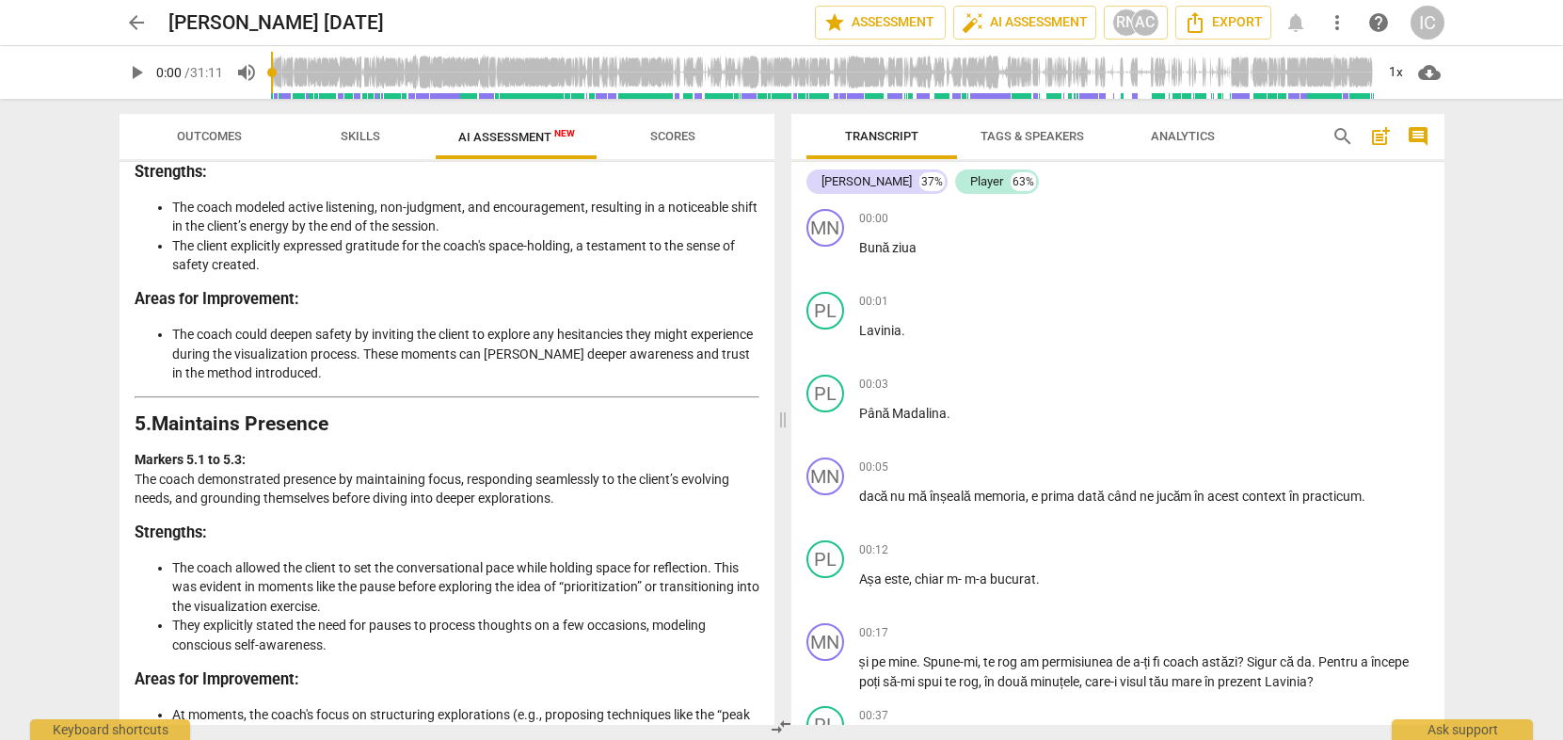
scroll to position [1724, 0]
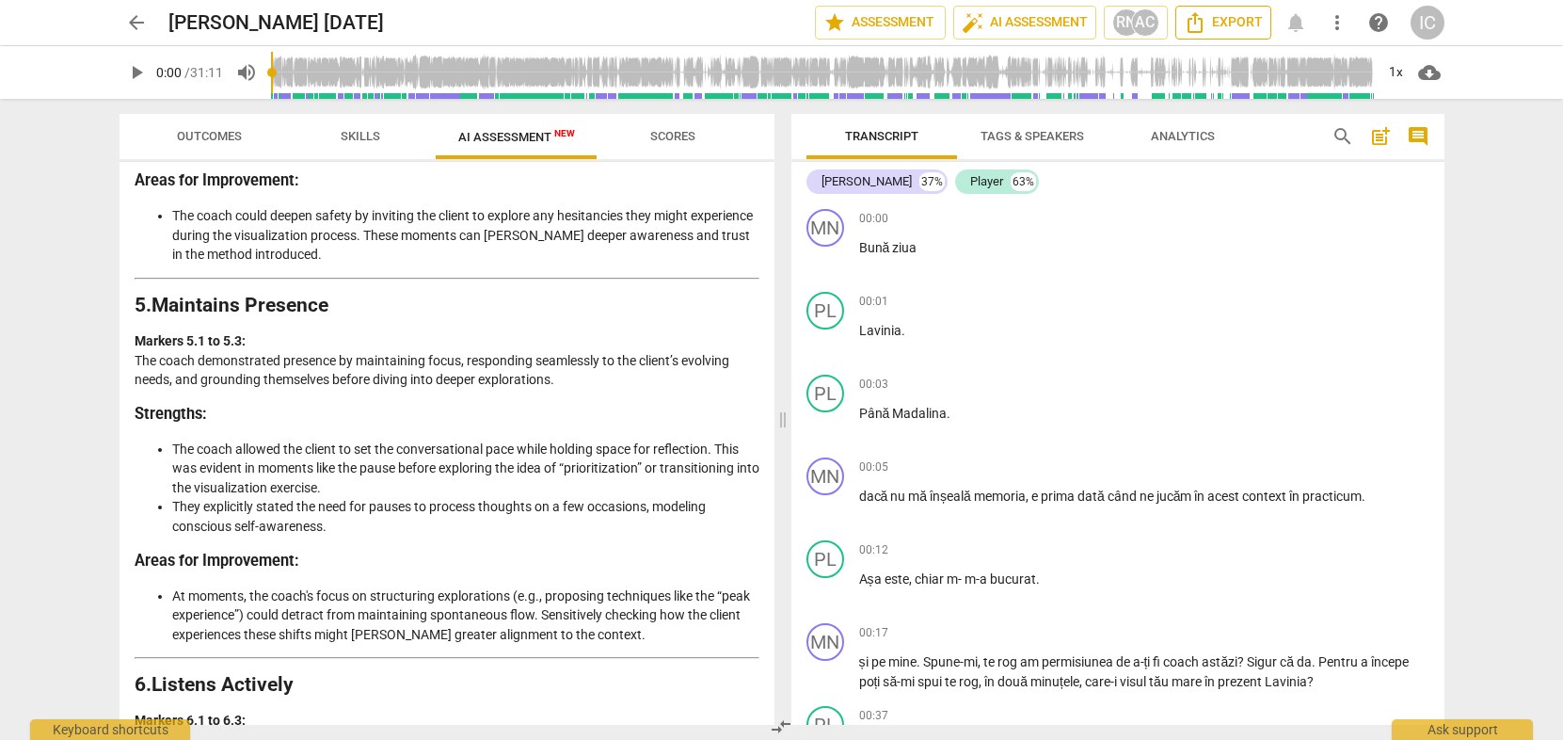
click at [1221, 31] on span "Export" at bounding box center [1223, 22] width 79 height 23
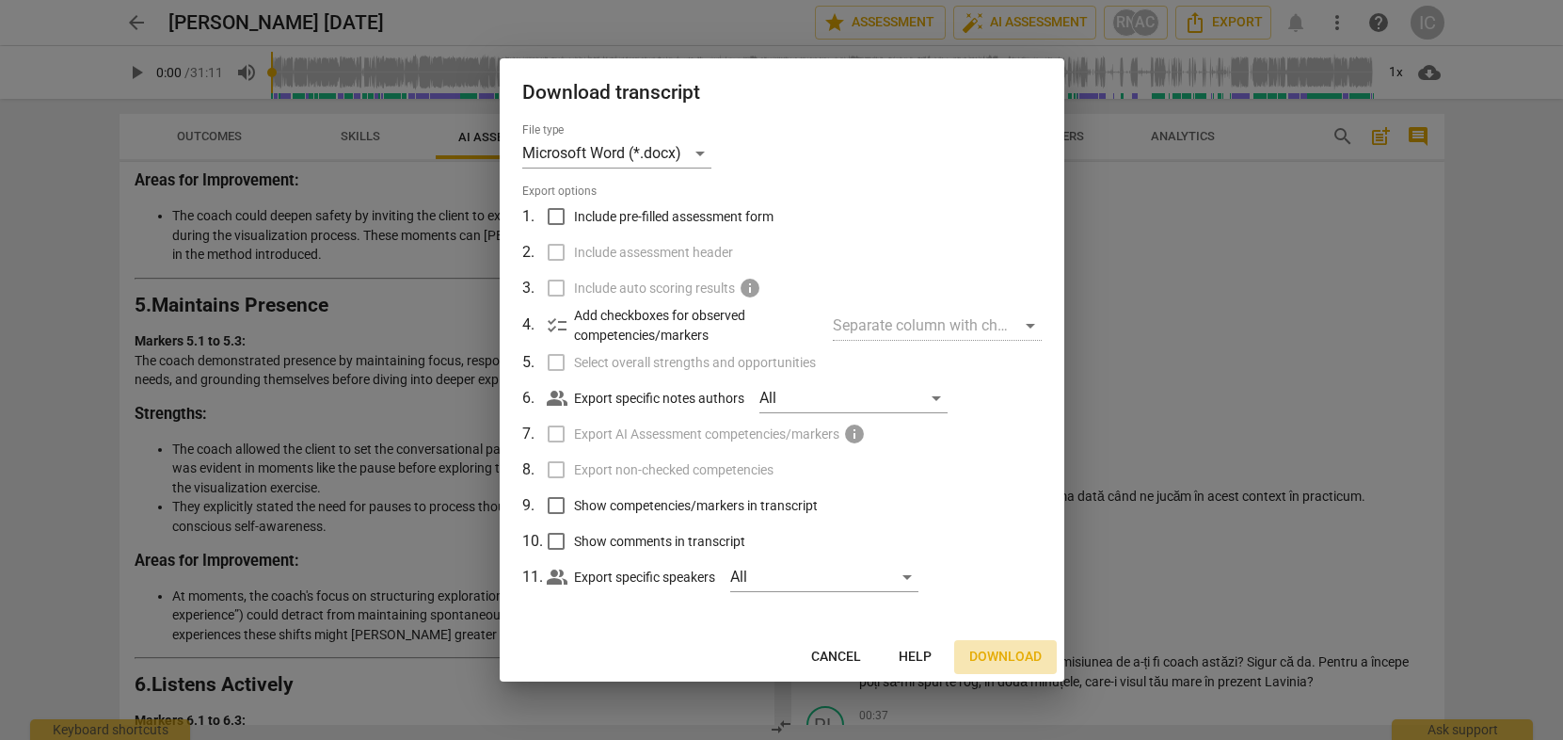
click at [994, 664] on span "Download" at bounding box center [1005, 657] width 72 height 19
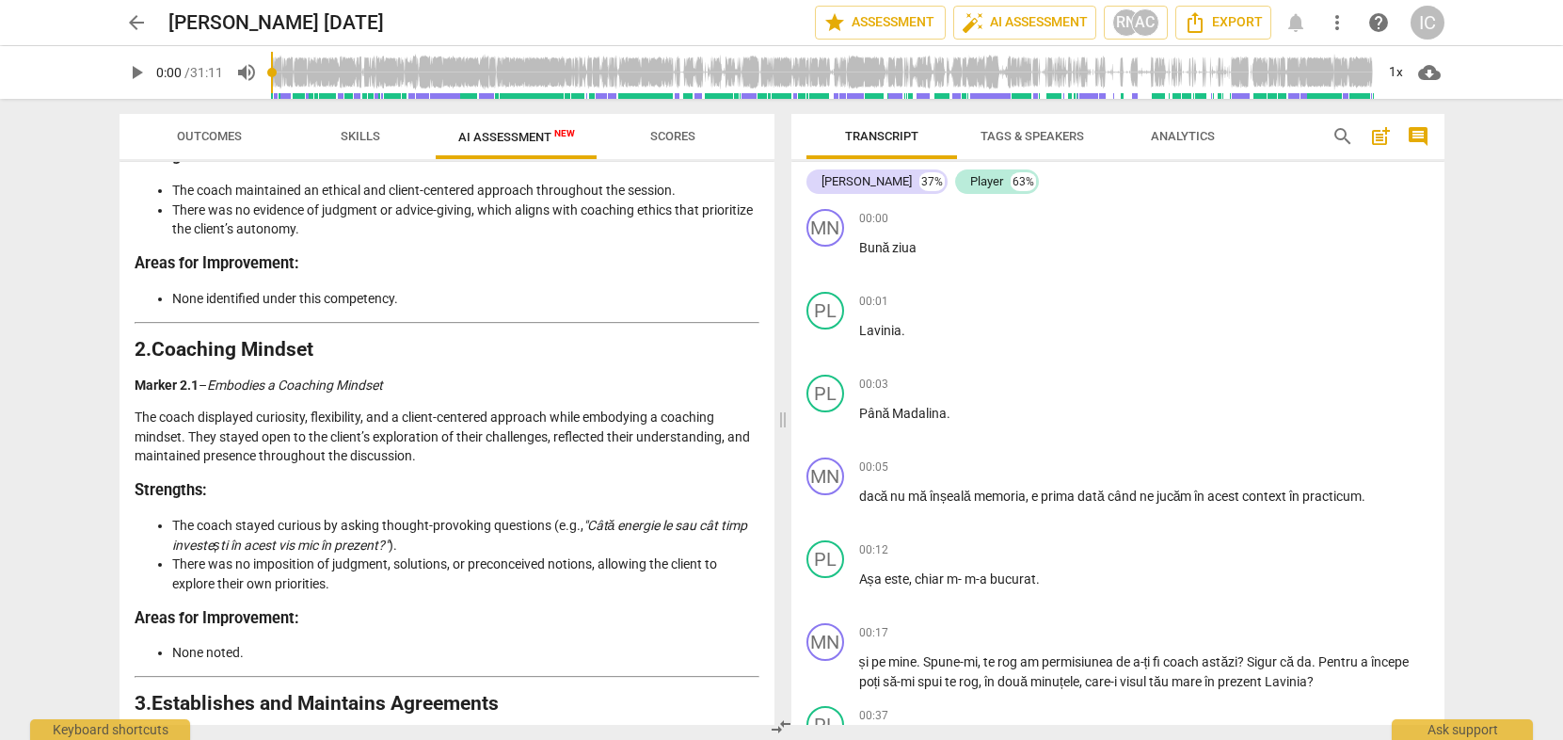
scroll to position [505, 0]
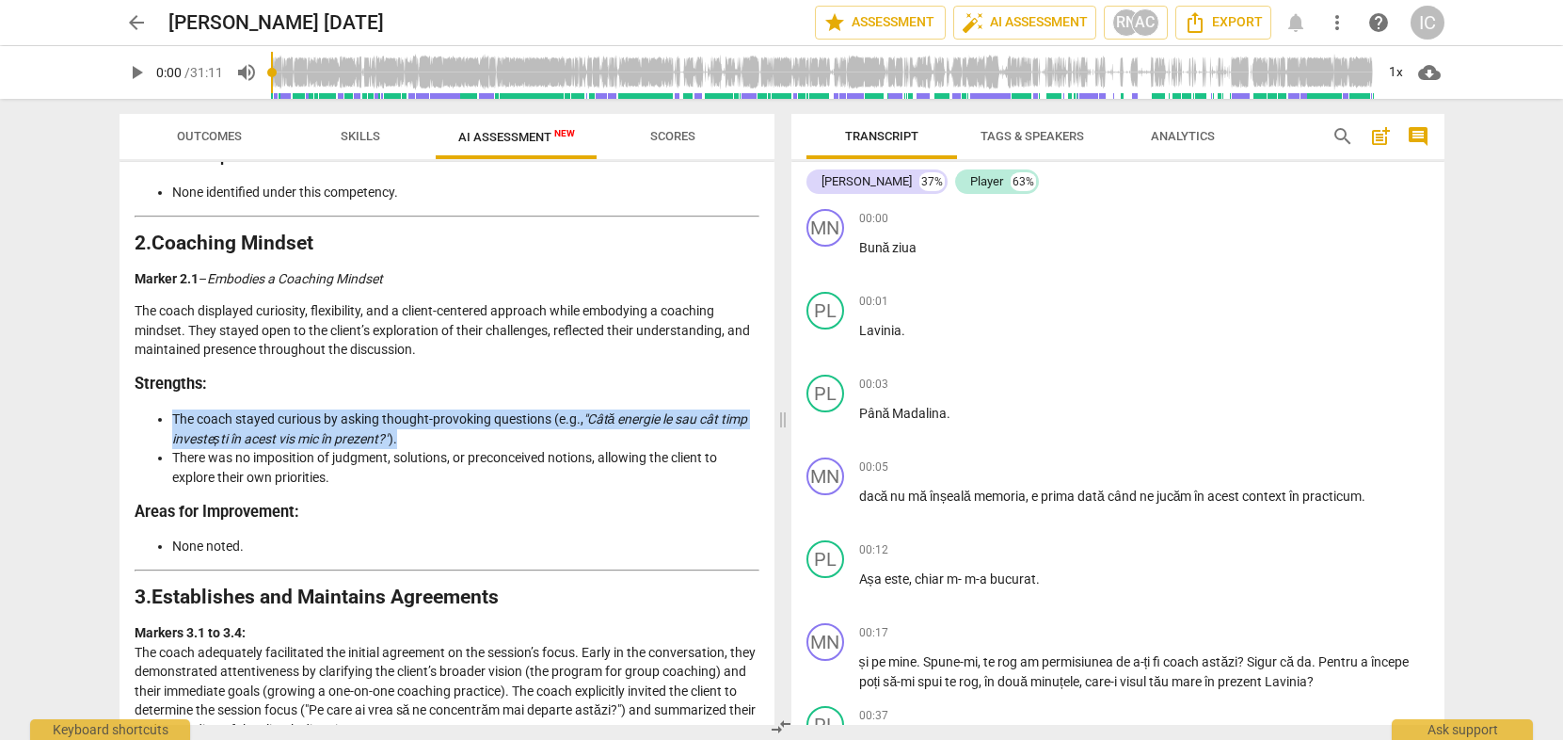
drag, startPoint x: 174, startPoint y: 417, endPoint x: 438, endPoint y: 441, distance: 264.7
click at [438, 441] on li "The coach stayed curious by asking thought-provoking questions (e.g., "Câtă ene…" at bounding box center [465, 428] width 587 height 39
copy li "The coach stayed curious by asking thought-provoking questions (e.g., "Câtă ene…"
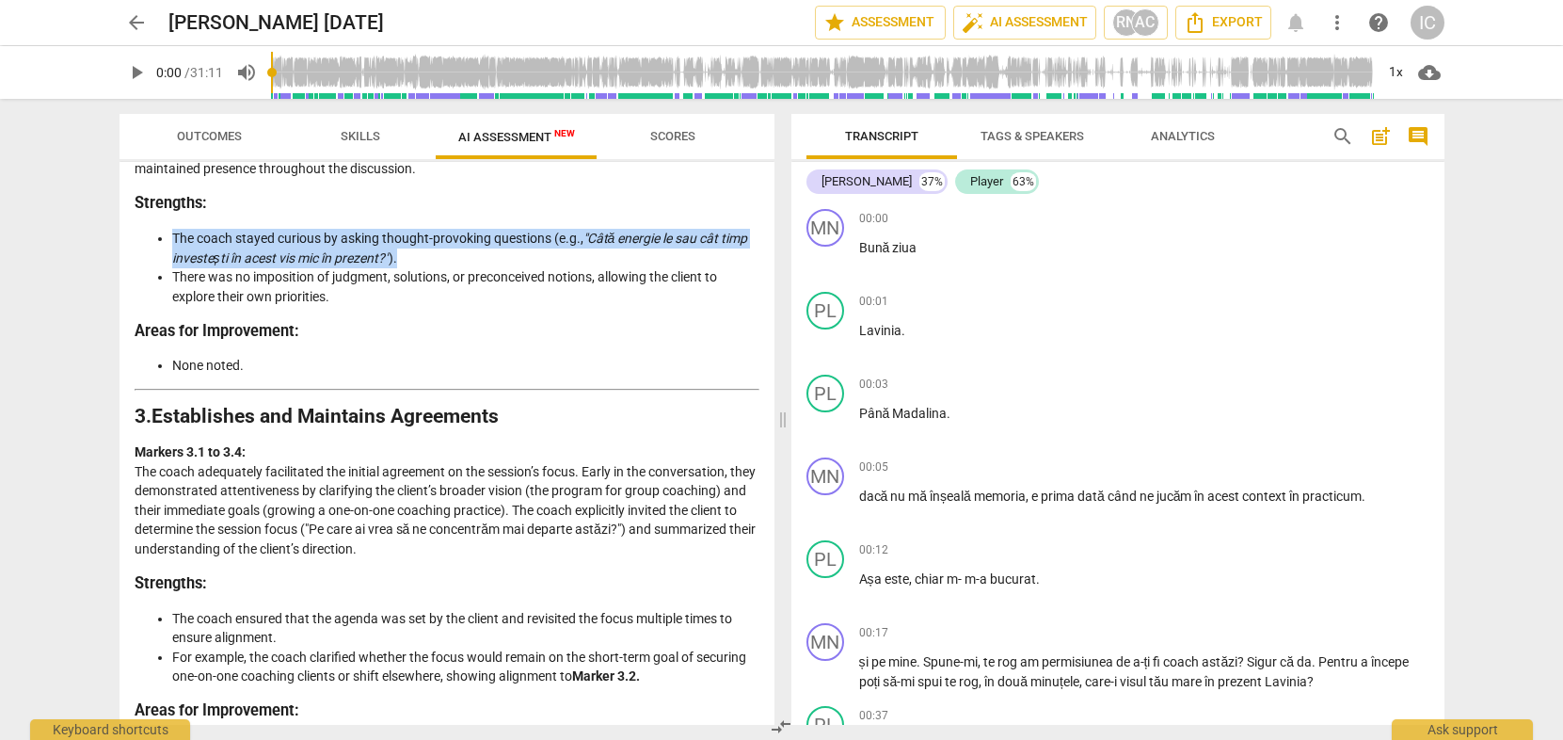
scroll to position [950, 0]
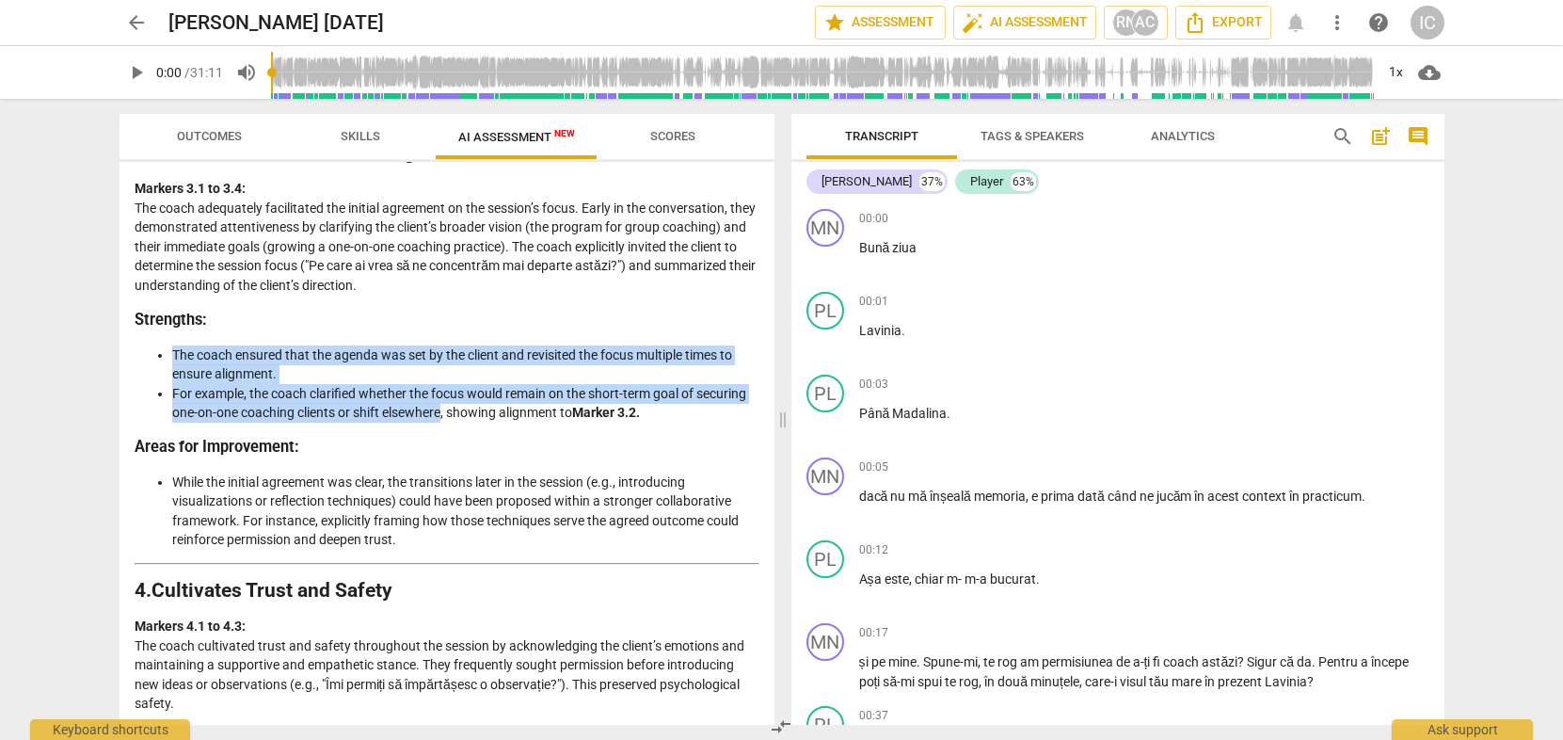
drag, startPoint x: 172, startPoint y: 354, endPoint x: 442, endPoint y: 412, distance: 276.4
click at [442, 412] on ul "The coach ensured that the agenda was set by the client and revisited the focus…" at bounding box center [447, 383] width 625 height 77
copy ul "The coach ensured that the agenda was set by the client and revisited the focus…"
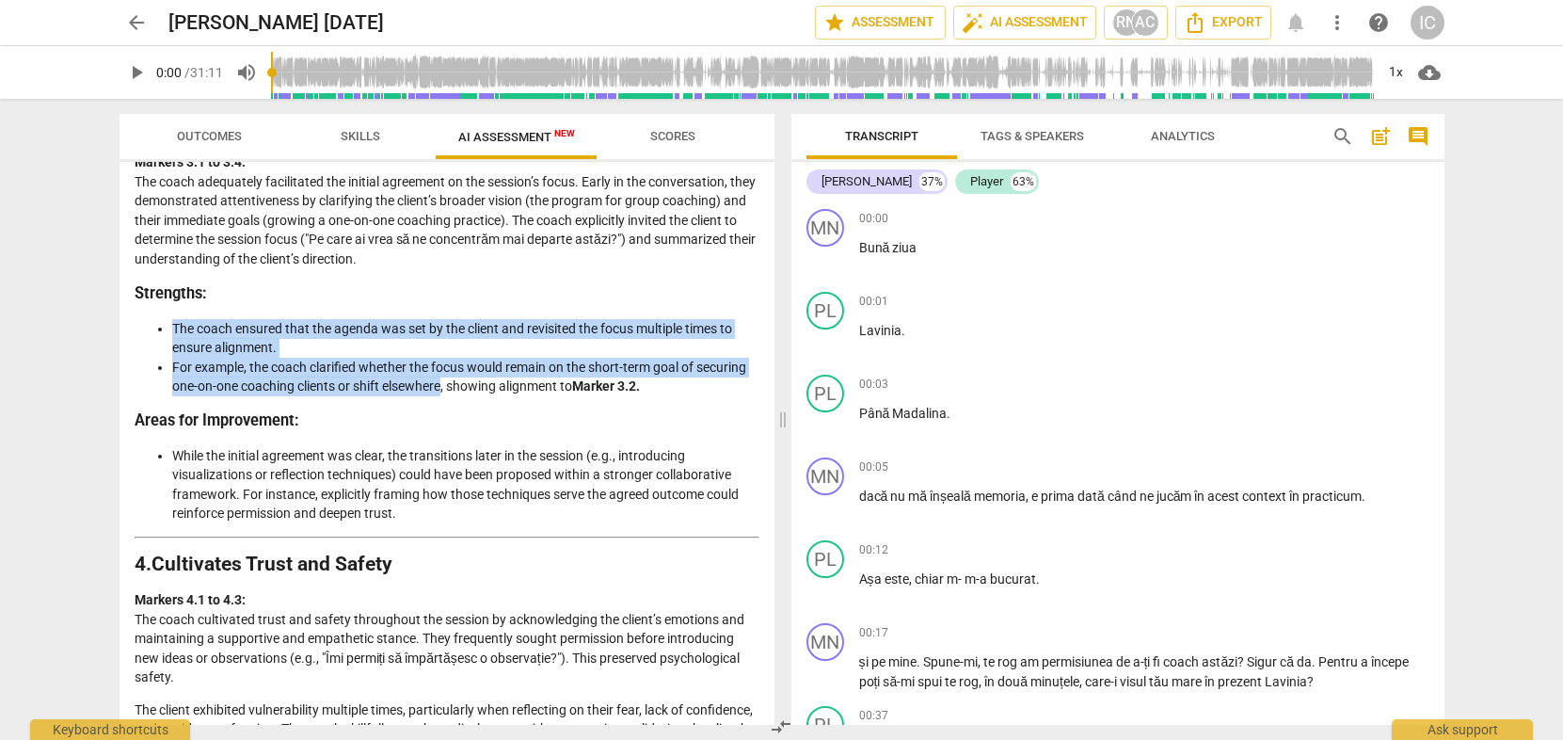
scroll to position [1177, 0]
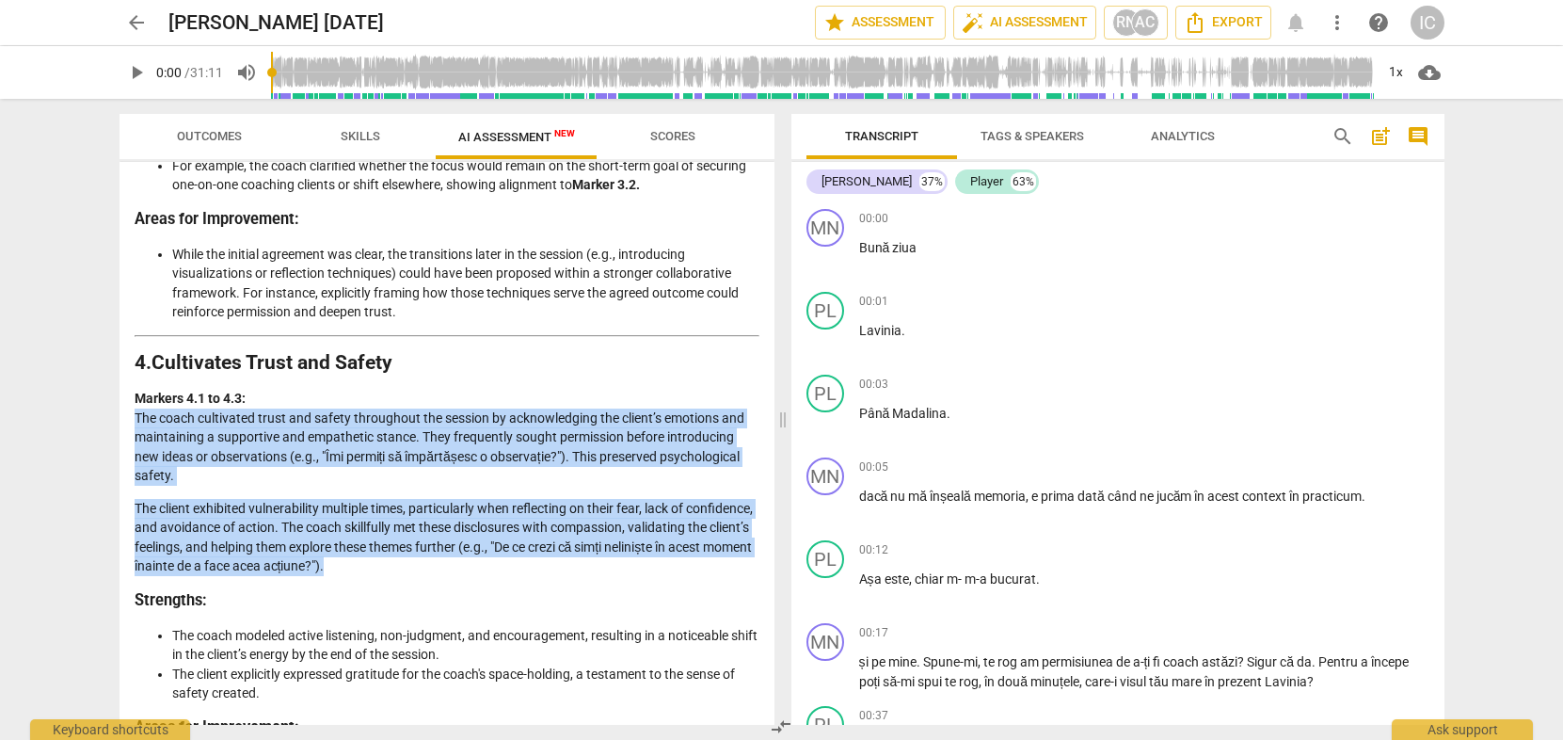
drag, startPoint x: 136, startPoint y: 419, endPoint x: 487, endPoint y: 572, distance: 382.3
copy div "The coach cultivated trust and safety throughout the session by acknowledging t…"
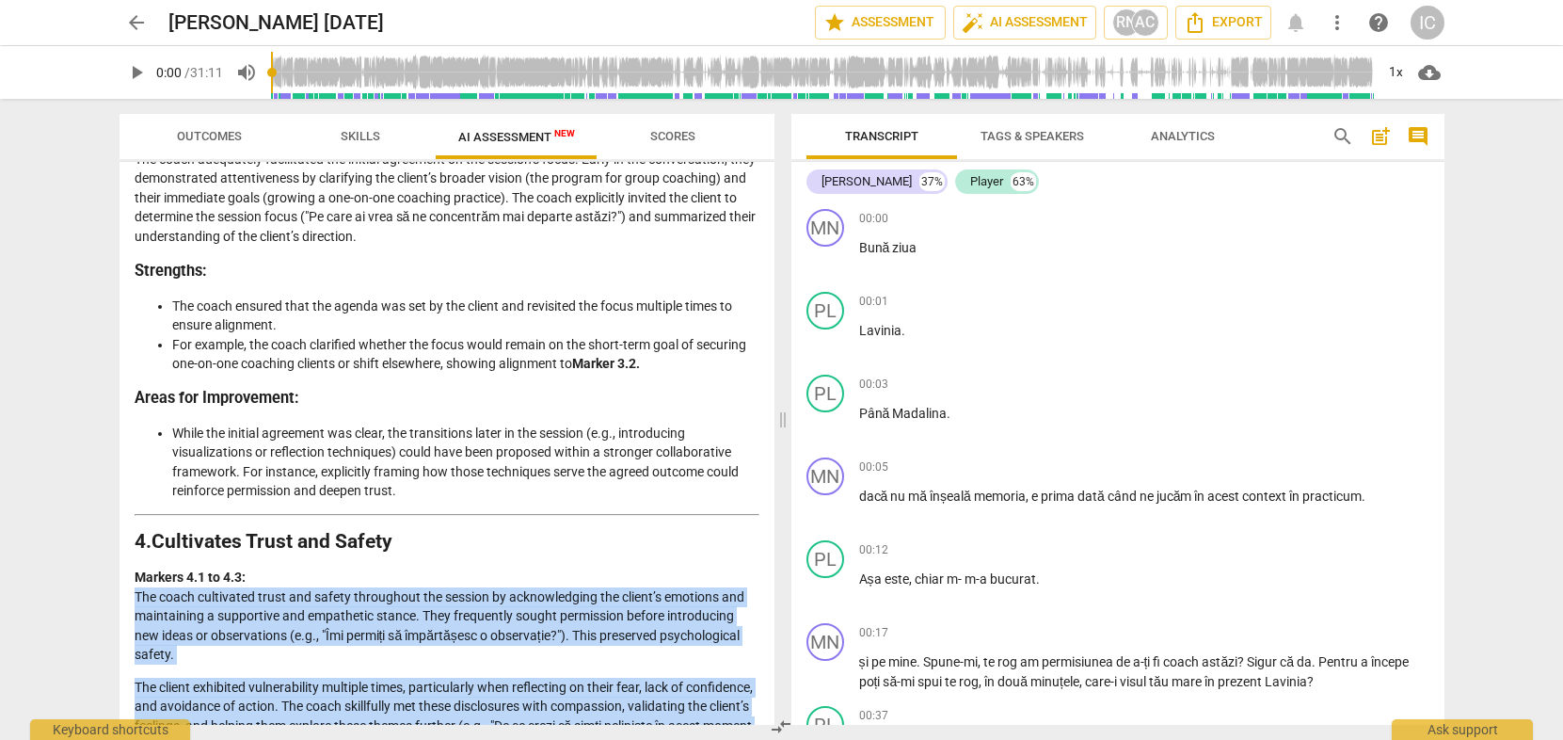
scroll to position [1140, 0]
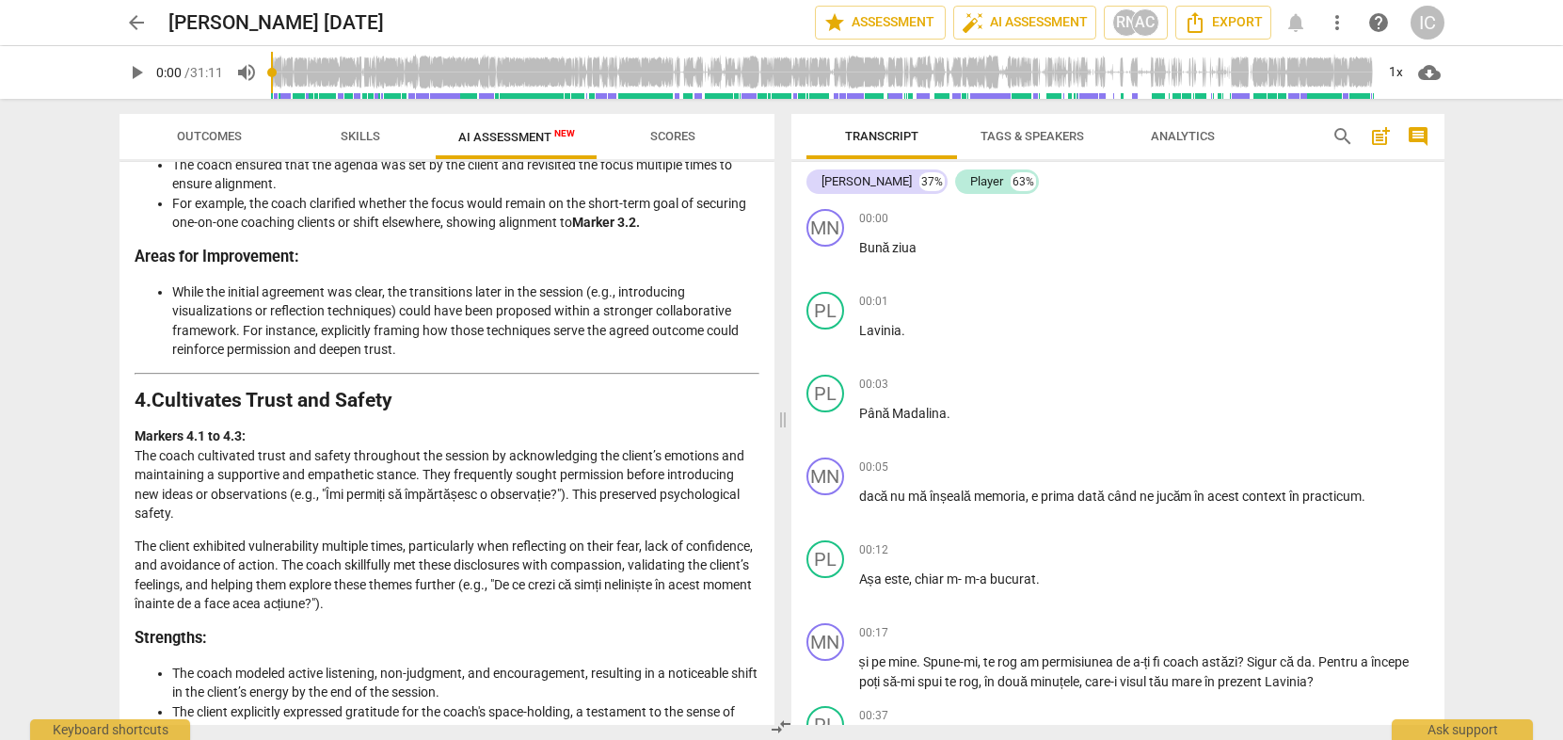
click at [376, 429] on p "Markers 4.1 to 4.3: The coach cultivated trust and safety throughout the sessio…" at bounding box center [447, 474] width 625 height 97
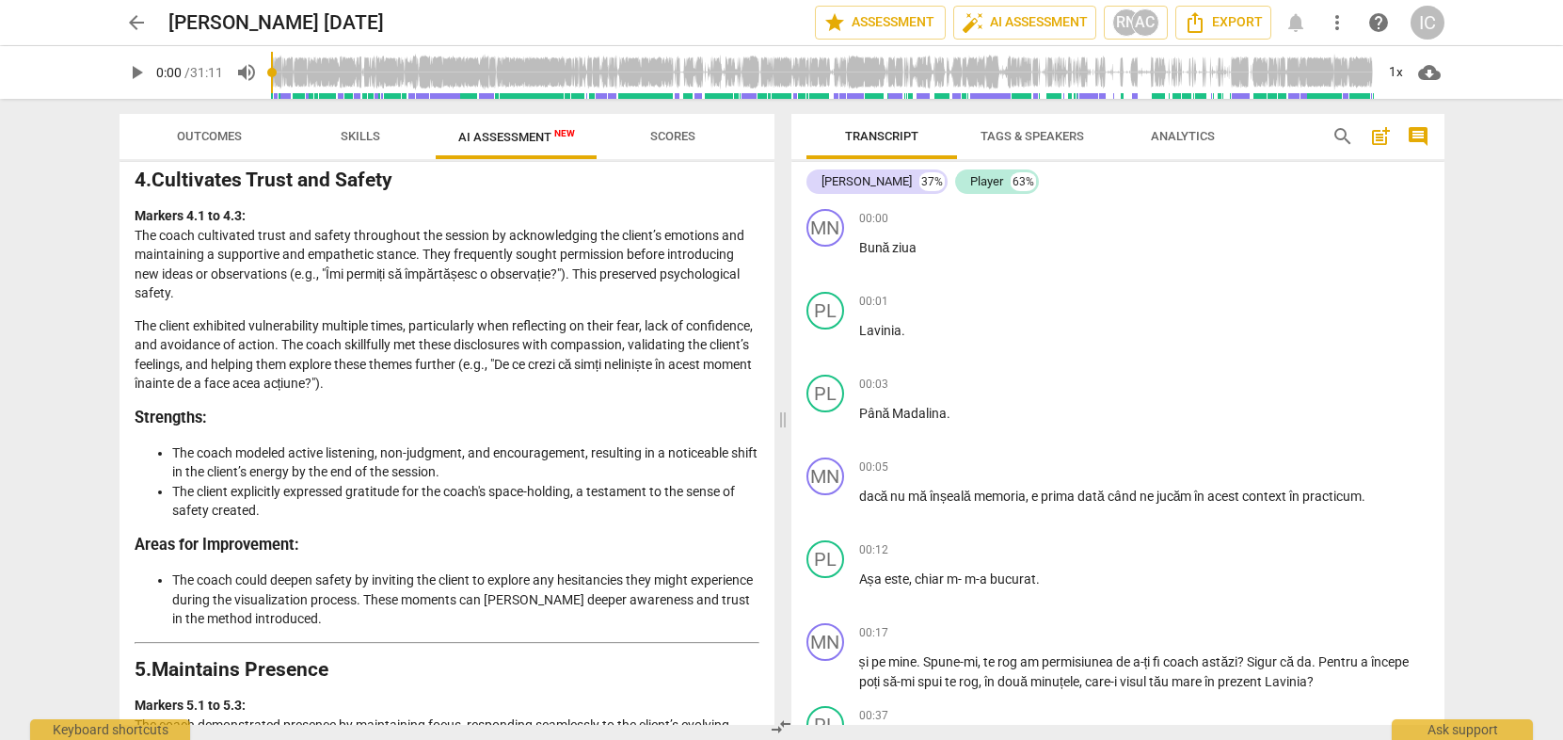
scroll to position [1445, 0]
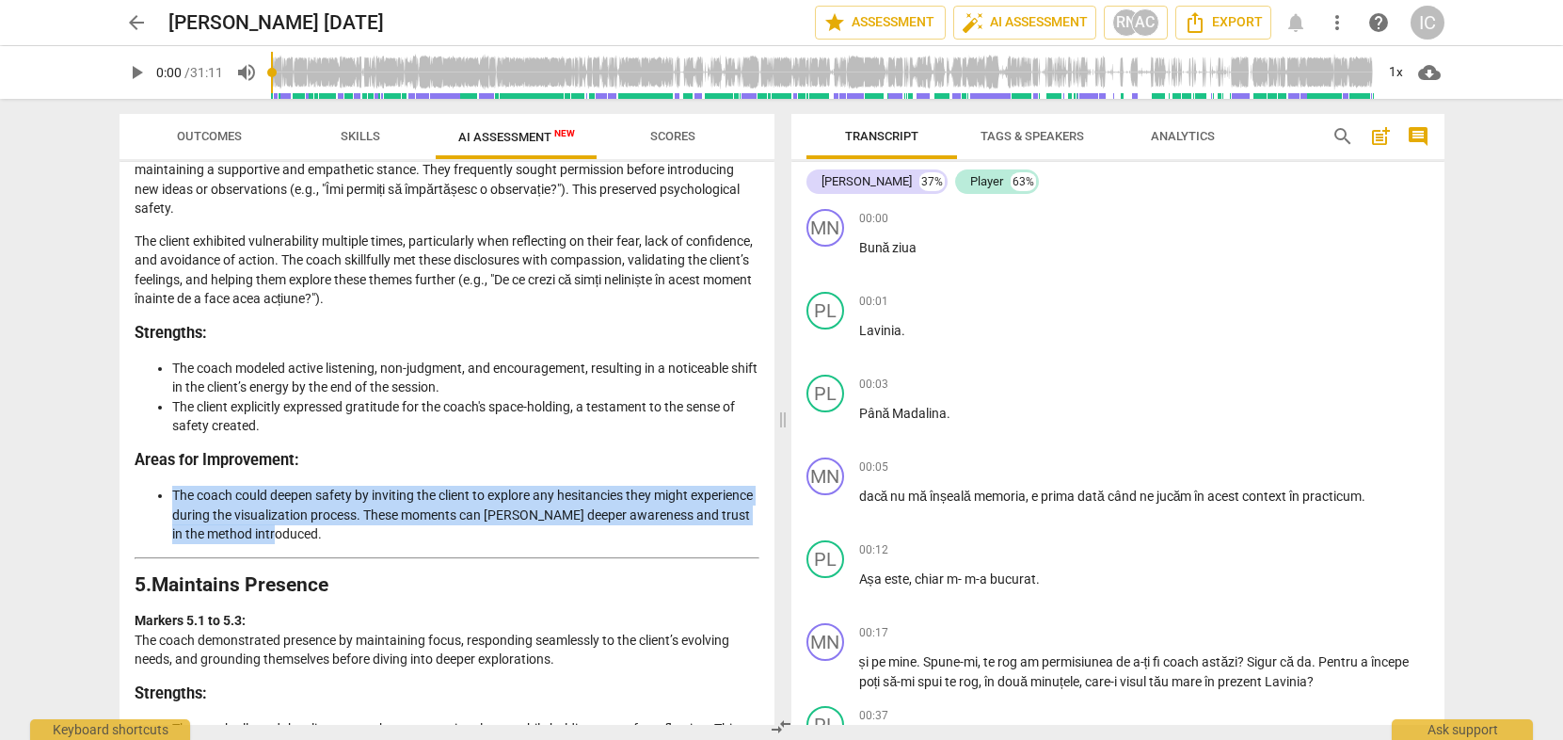
drag, startPoint x: 172, startPoint y: 494, endPoint x: 386, endPoint y: 542, distance: 219.0
click at [386, 542] on li "The coach could deepen safety by inviting the client to explore any hesitancies…" at bounding box center [465, 515] width 587 height 58
copy li "The coach could deepen safety by inviting the client to explore any hesitancies…"
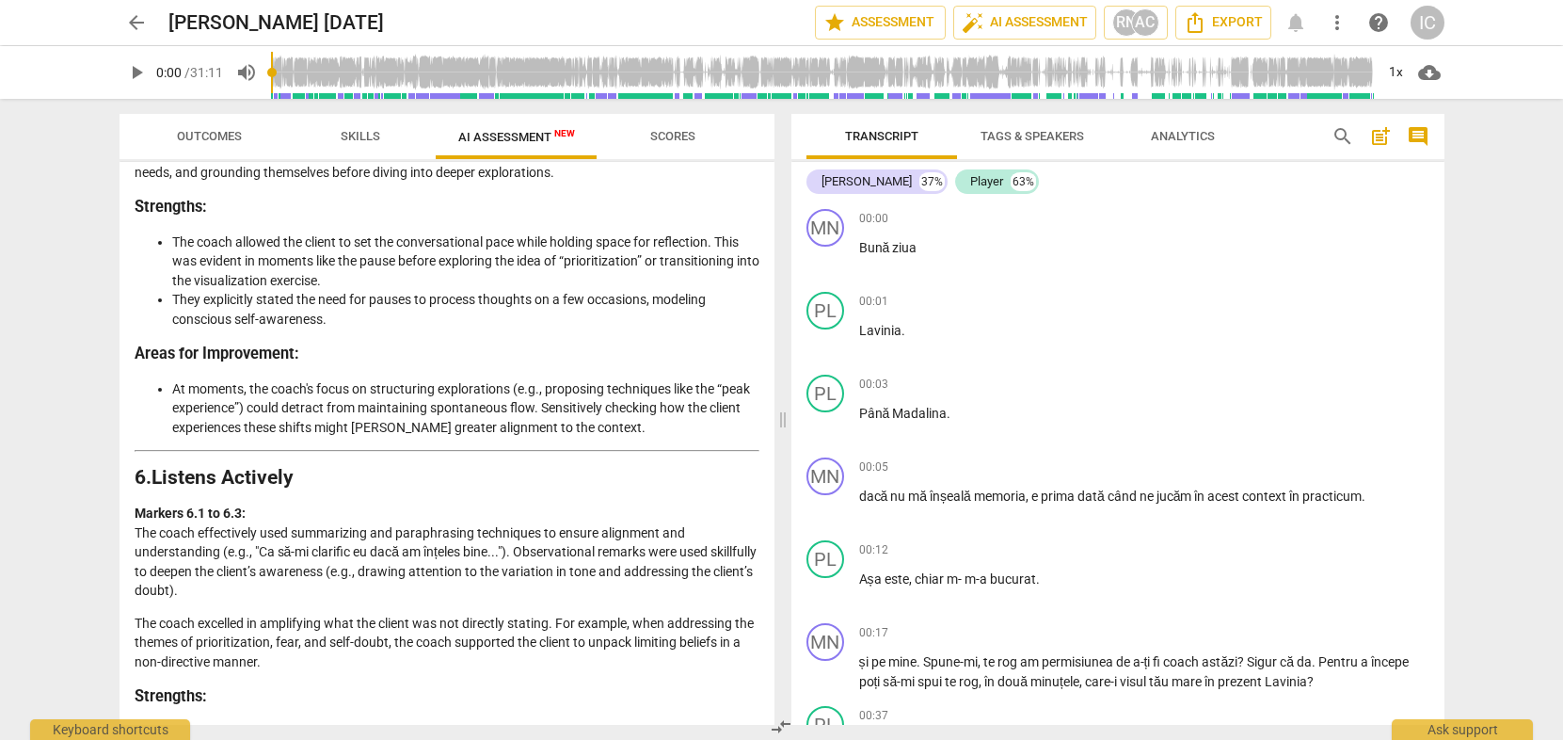
scroll to position [1934, 0]
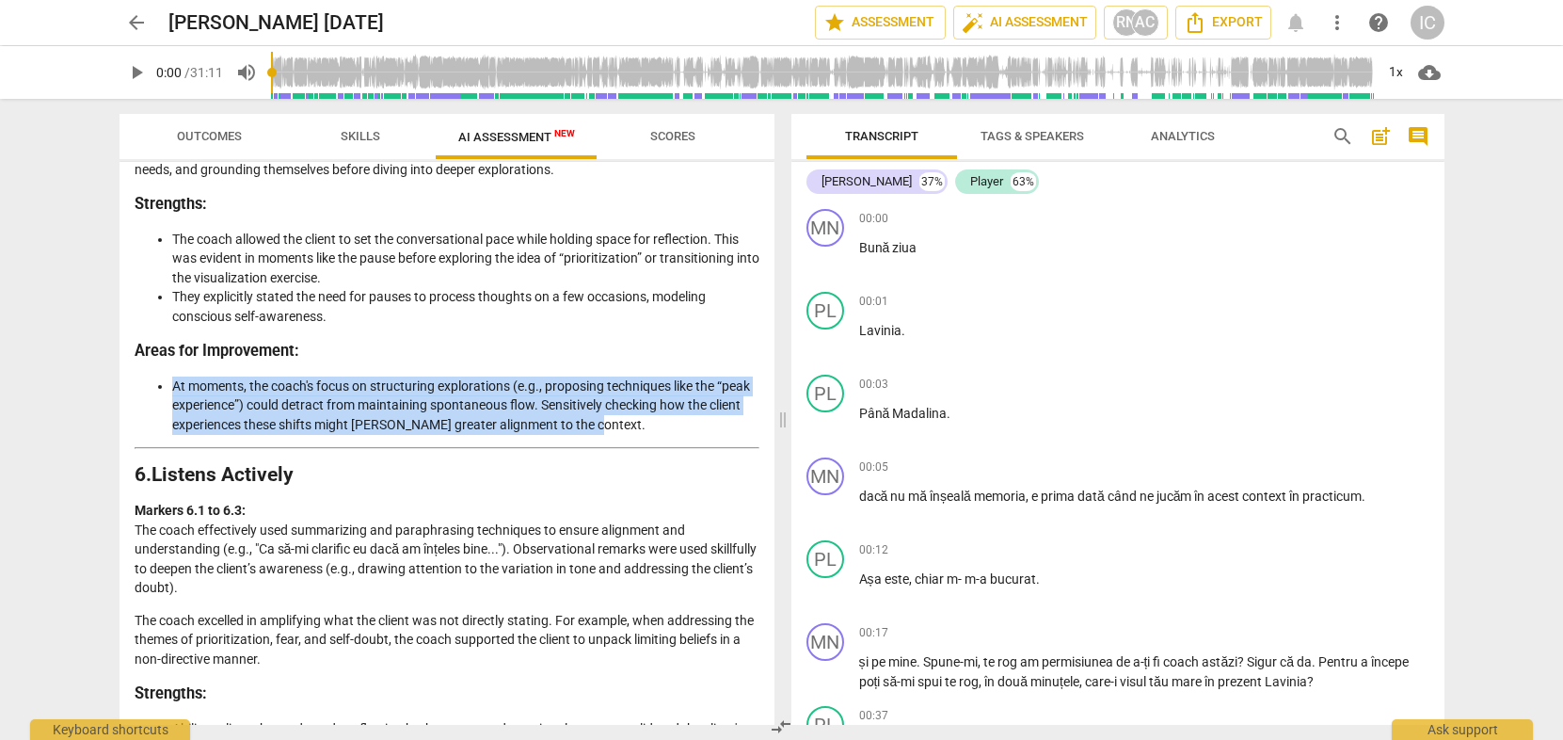
drag, startPoint x: 621, startPoint y: 424, endPoint x: 163, endPoint y: 379, distance: 460.6
click at [163, 379] on ul "At moments, the coach's focus on structuring explorations (e.g., proposing tech…" at bounding box center [447, 405] width 625 height 58
copy li "At moments, the coach's focus on structuring explorations (e.g., proposing tech…"
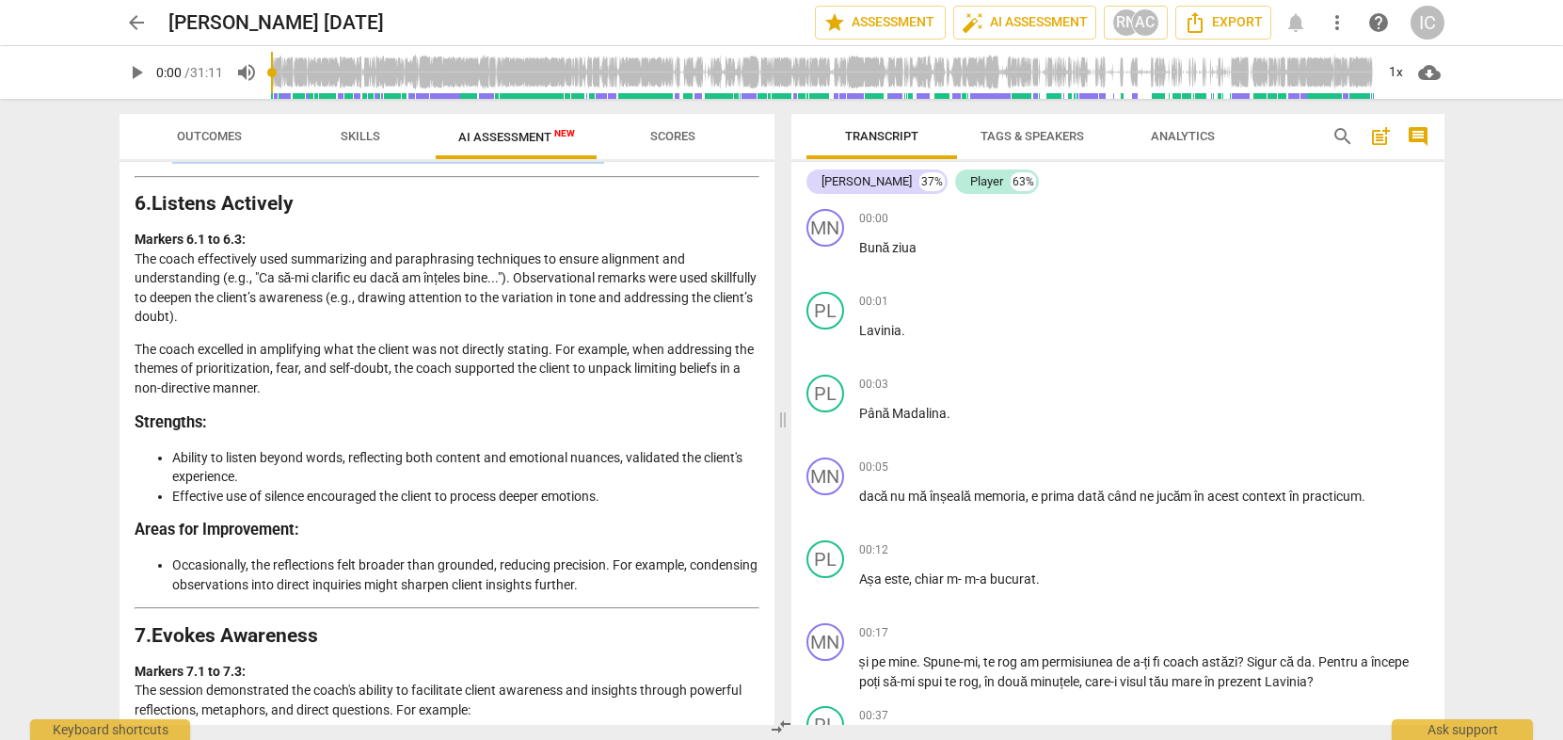
scroll to position [2239, 0]
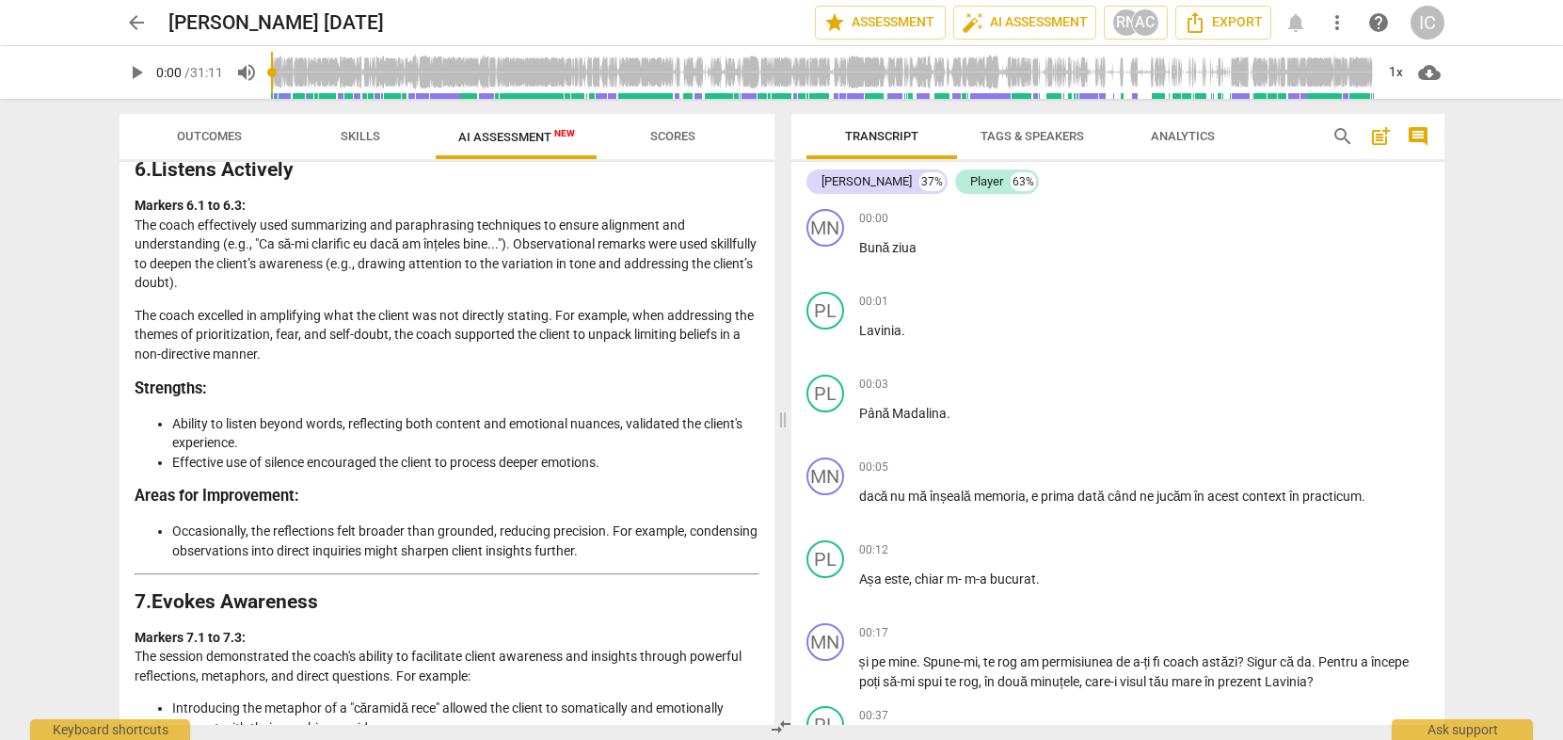
click at [366, 529] on li "Occasionally, the reflections felt broader than grounded, reducing precision. F…" at bounding box center [465, 540] width 587 height 39
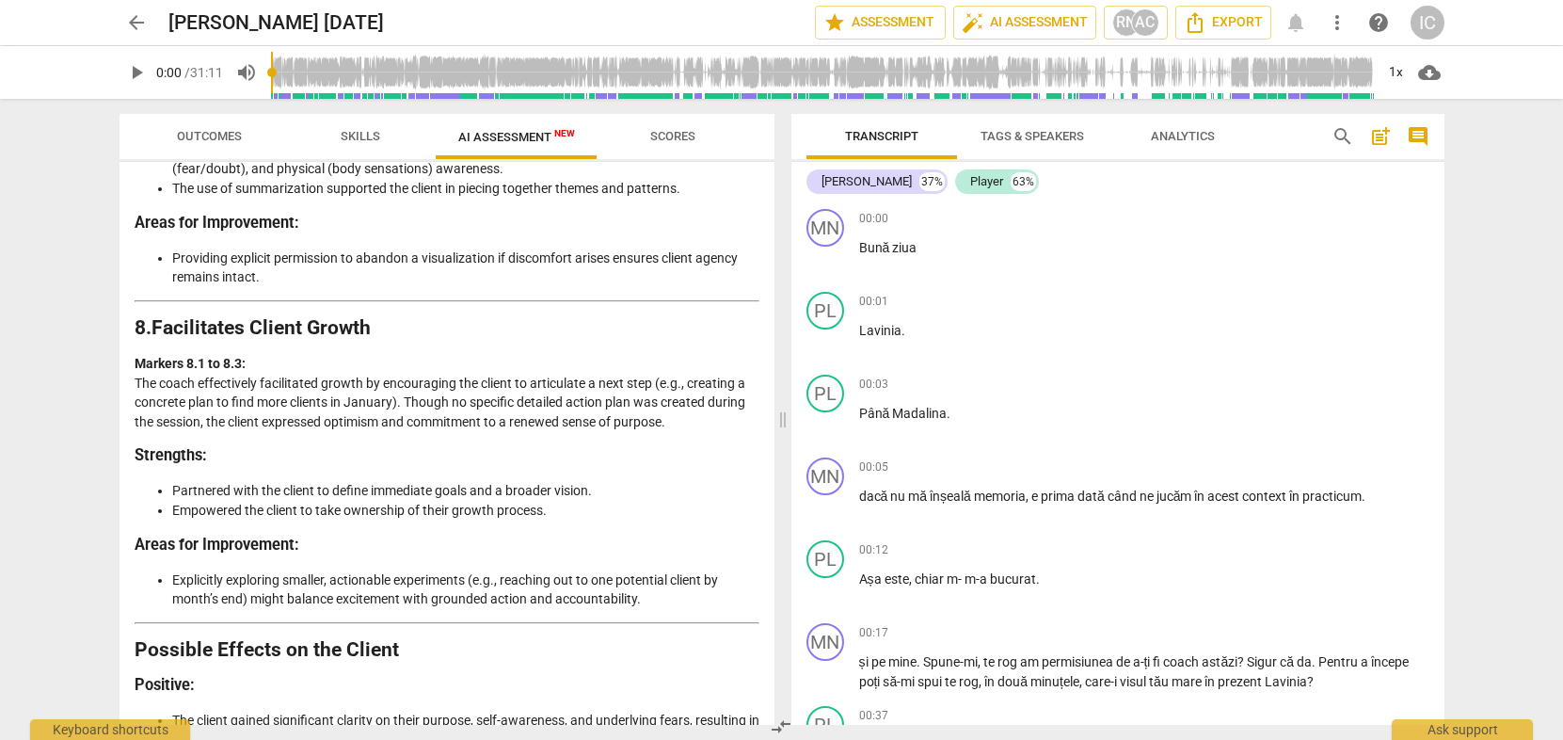
scroll to position [3055, 0]
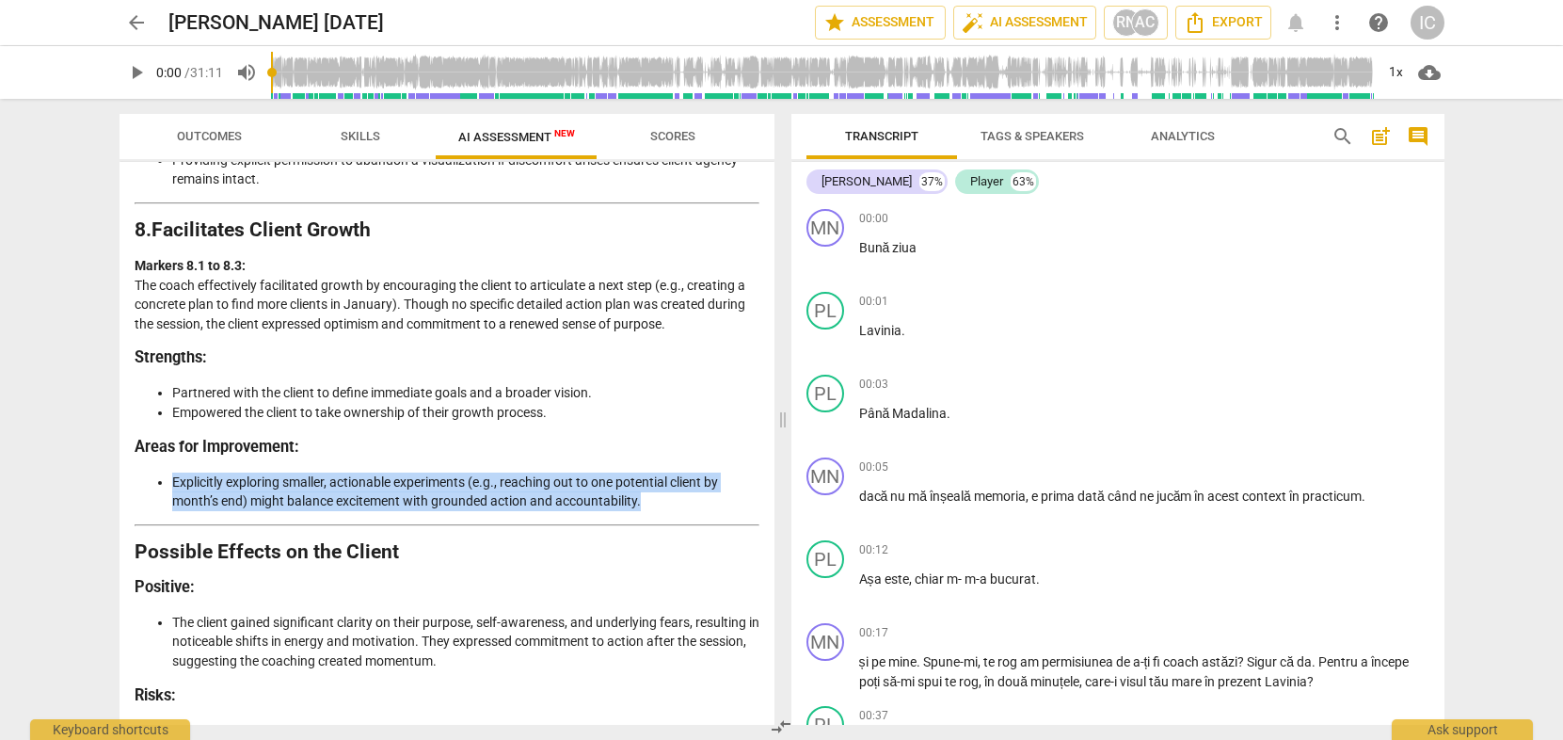
drag, startPoint x: 173, startPoint y: 476, endPoint x: 668, endPoint y: 499, distance: 495.6
click at [668, 499] on li "Explicitly exploring smaller, actionable experiments (e.g., reaching out to one…" at bounding box center [465, 491] width 587 height 39
copy li "Explicitly exploring smaller, actionable experiments (e.g., reaching out to one…"
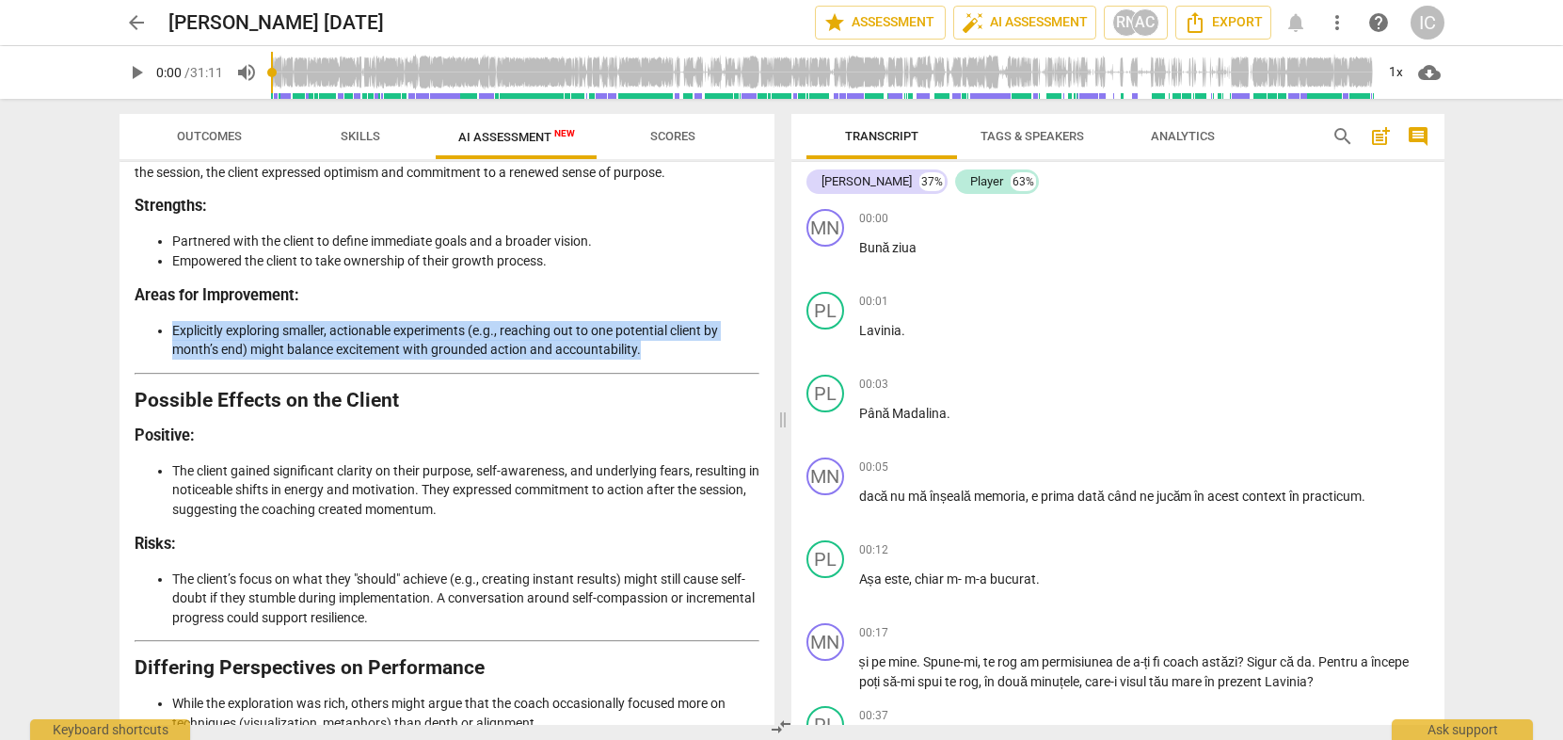
scroll to position [3245, 0]
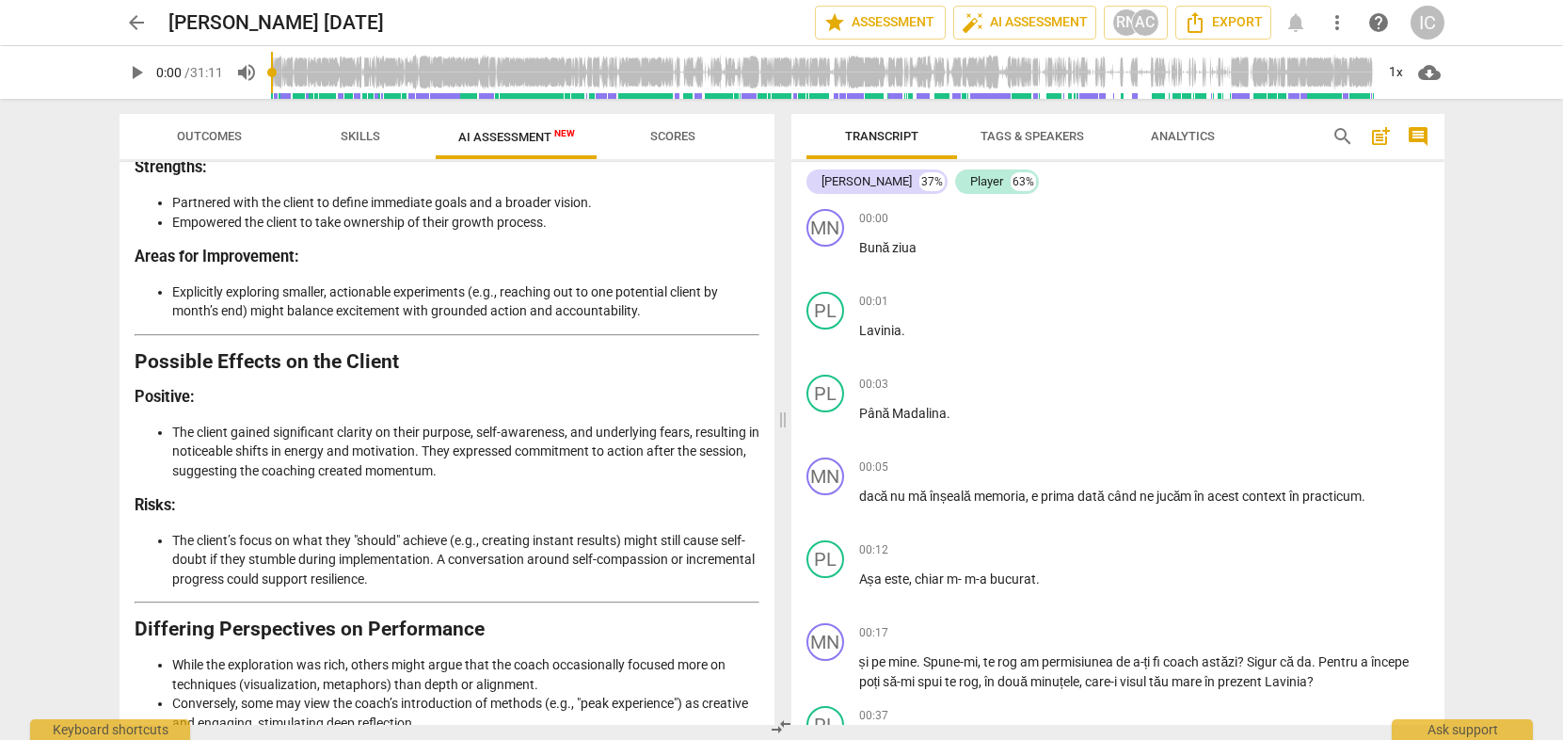
drag, startPoint x: 175, startPoint y: 539, endPoint x: 493, endPoint y: 545, distance: 318.2
click at [493, 545] on li "The client’s focus on what they "should" achieve (e.g., creating instant result…" at bounding box center [465, 560] width 587 height 58
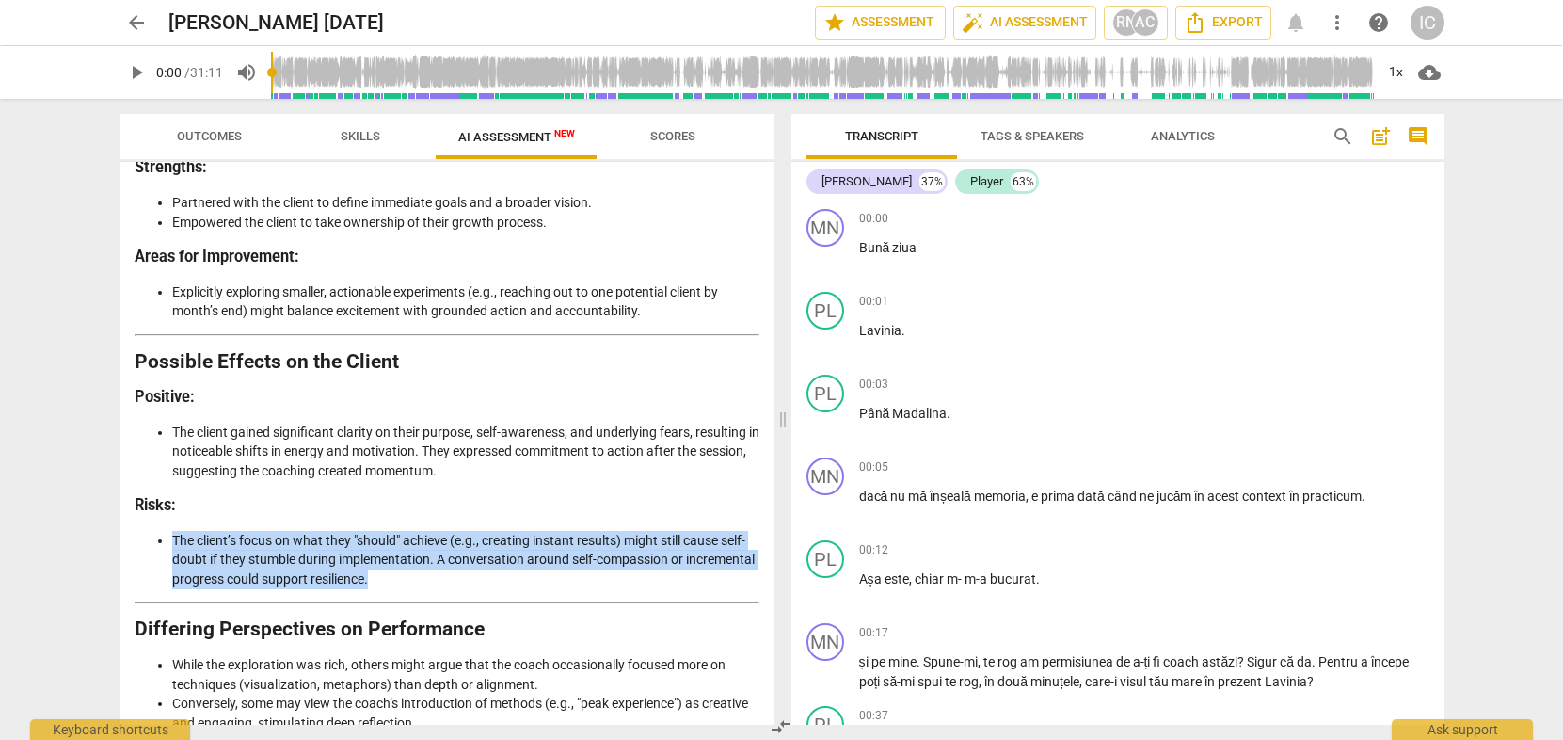
drag, startPoint x: 465, startPoint y: 575, endPoint x: 180, endPoint y: 521, distance: 290.2
copy li "The client’s focus on what they "should" achieve (e.g., creating instant result…"
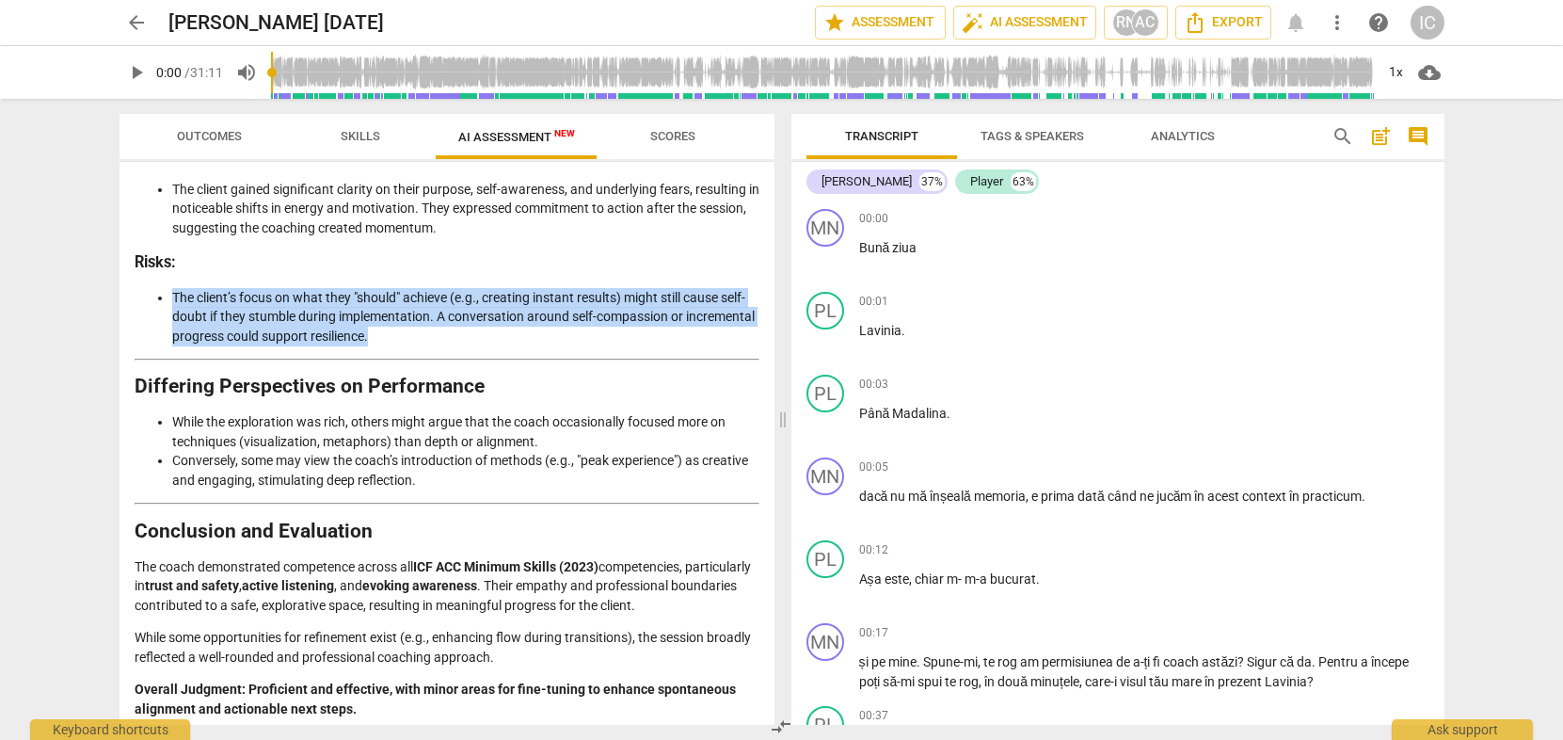
scroll to position [3497, 0]
